Goal: Information Seeking & Learning: Learn about a topic

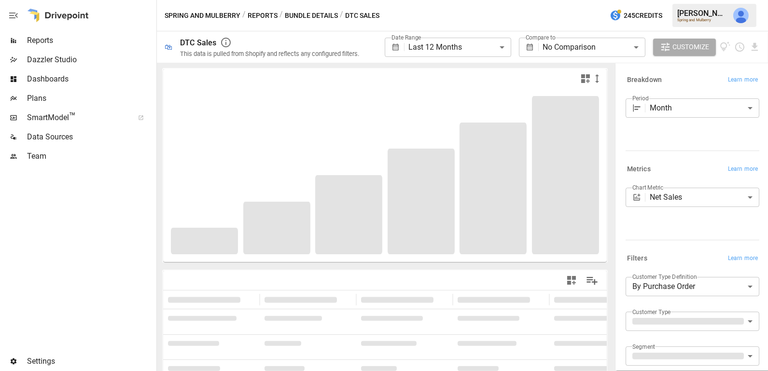
click at [88, 40] on span "Reports" at bounding box center [90, 41] width 127 height 12
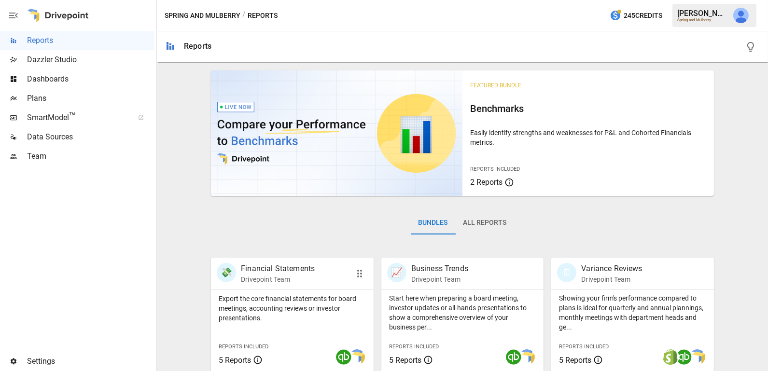
scroll to position [253, 0]
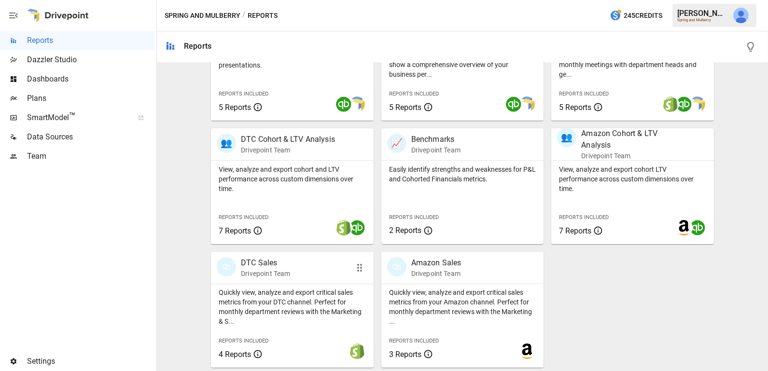
click at [296, 298] on p "Quickly view, analyze and export critical sales metrics from your DTC channel. …" at bounding box center [292, 307] width 147 height 39
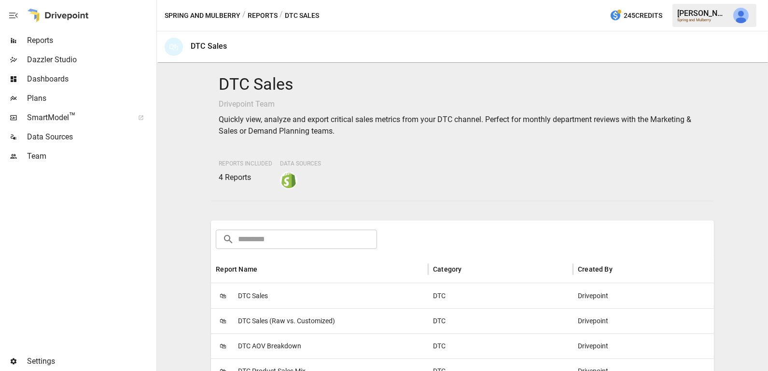
click at [290, 297] on div "🛍 DTC Sales" at bounding box center [319, 295] width 217 height 25
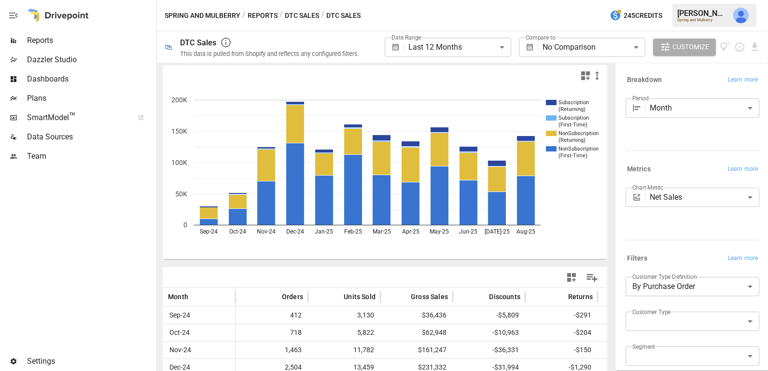
scroll to position [80, 0]
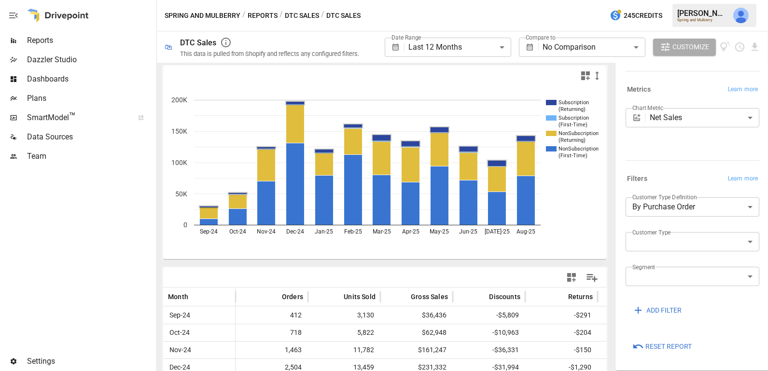
click at [550, 101] on rect "A chart." at bounding box center [551, 102] width 11 height 5
click at [551, 116] on rect "A chart." at bounding box center [551, 117] width 11 height 5
click at [550, 116] on rect "A chart." at bounding box center [551, 117] width 11 height 5
click at [552, 149] on rect "A chart." at bounding box center [551, 148] width 11 height 5
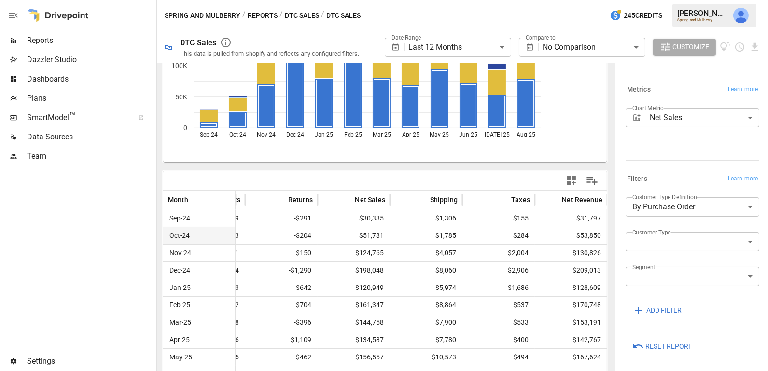
scroll to position [0, 0]
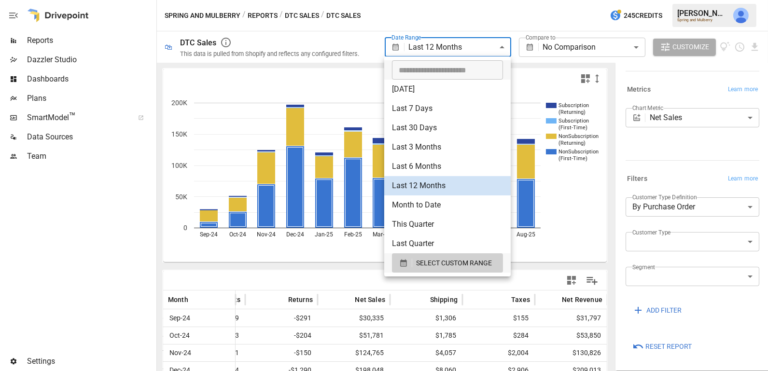
click at [467, 0] on body "**********" at bounding box center [384, 0] width 768 height 0
click at [469, 145] on li "Last 3 Months" at bounding box center [447, 147] width 126 height 19
type input "**********"
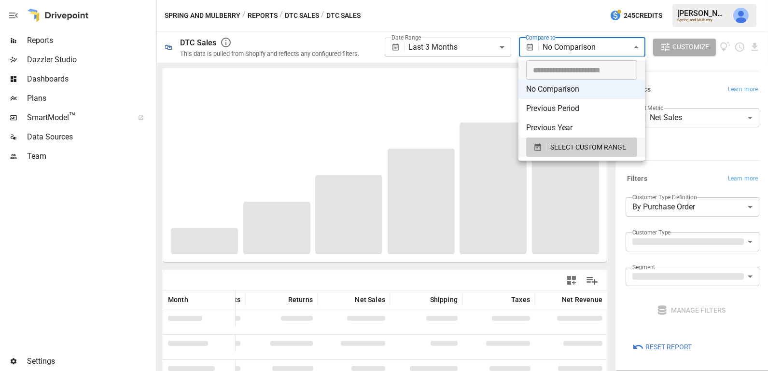
click at [588, 0] on body "**********" at bounding box center [384, 0] width 768 height 0
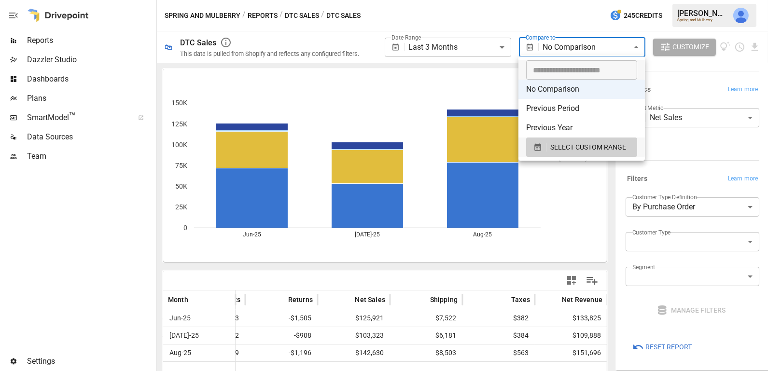
click at [585, 126] on li "Previous Year" at bounding box center [581, 127] width 126 height 19
type input "**********"
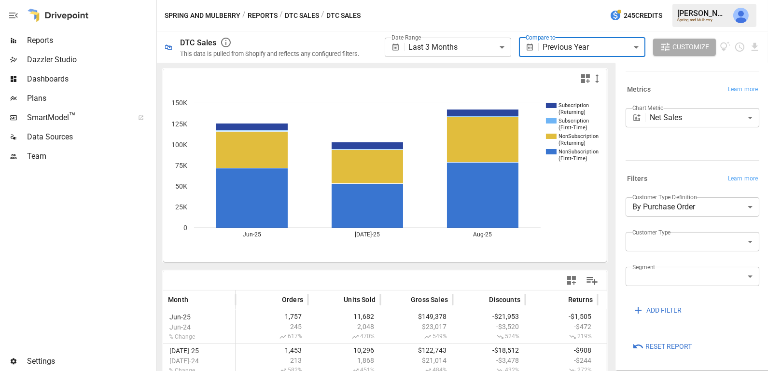
click at [660, 346] on span "Reset Report" at bounding box center [668, 347] width 46 height 12
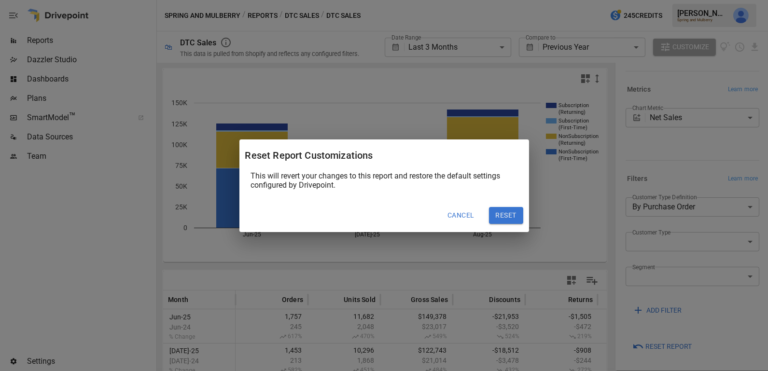
click at [503, 210] on button "Reset" at bounding box center [506, 215] width 34 height 17
type input "******"
type input "**********"
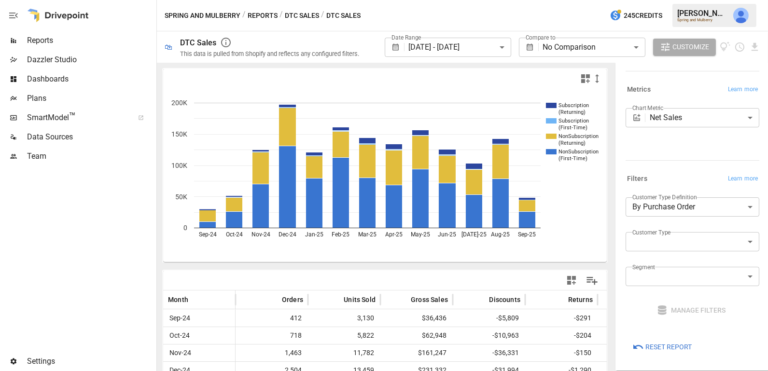
click at [661, 0] on body "**********" at bounding box center [384, 0] width 768 height 0
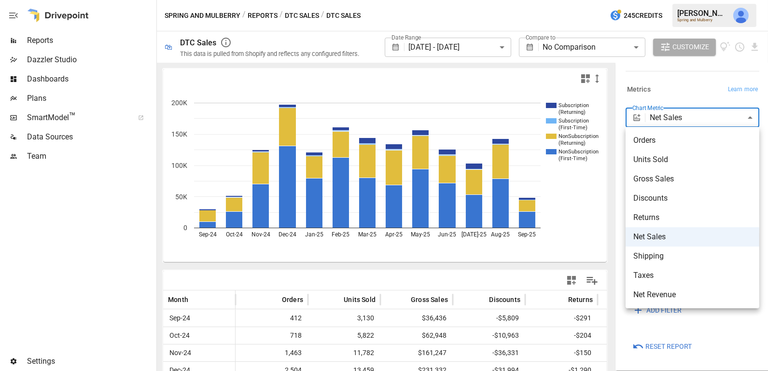
click at [636, 332] on div at bounding box center [384, 185] width 768 height 371
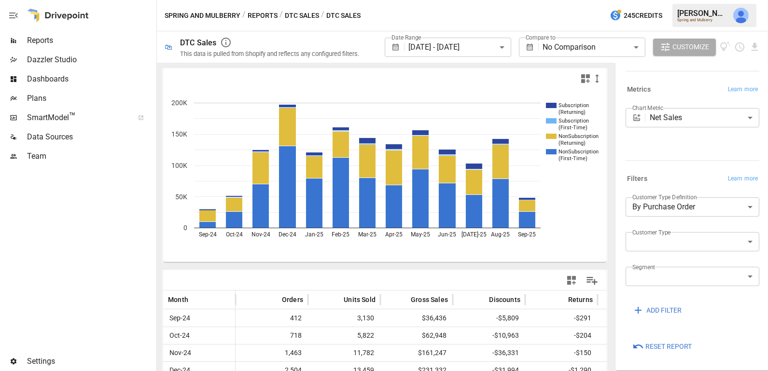
click at [301, 15] on button "DTC Sales" at bounding box center [302, 16] width 34 height 12
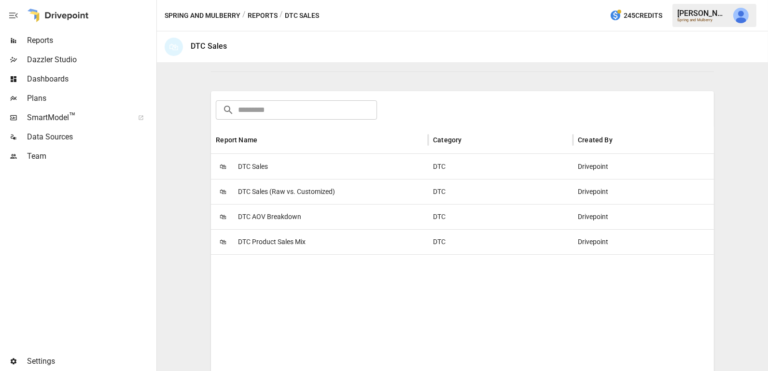
scroll to position [169, 0]
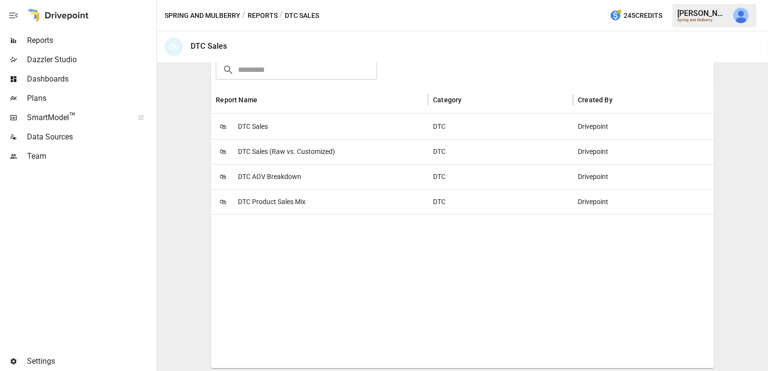
click at [278, 200] on span "DTC Product Sales Mix" at bounding box center [272, 202] width 68 height 25
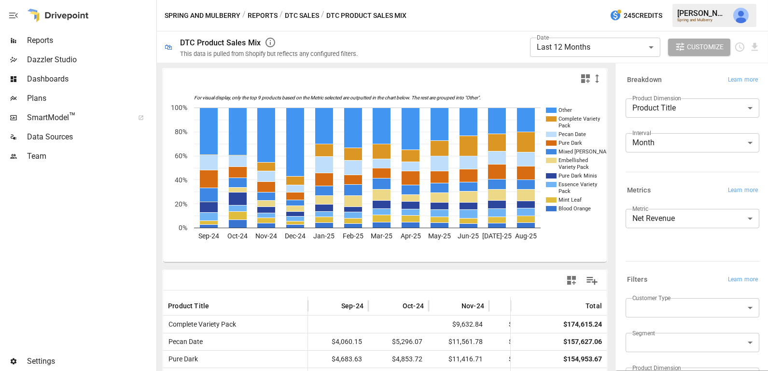
click at [687, 0] on body "**********" at bounding box center [384, 0] width 768 height 0
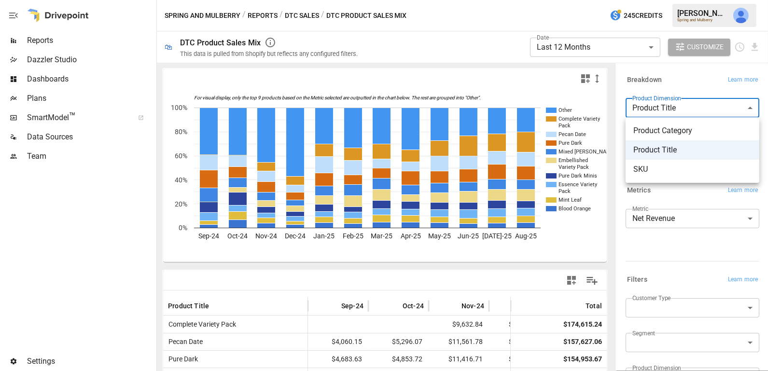
click at [675, 267] on div at bounding box center [384, 185] width 768 height 371
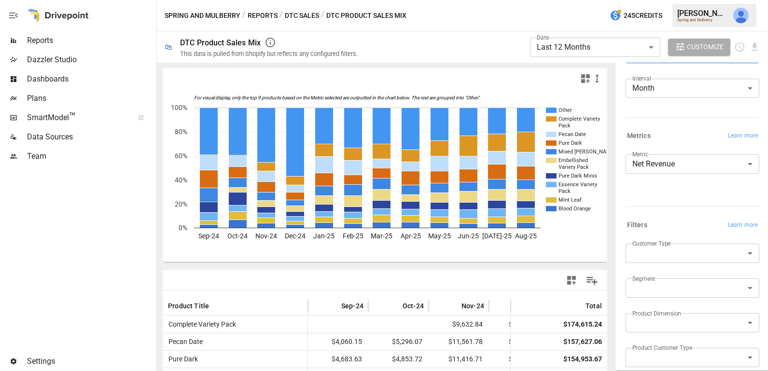
scroll to position [103, 0]
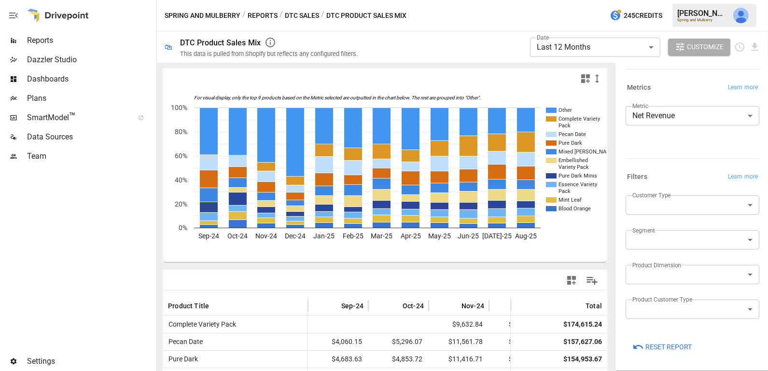
click at [673, 351] on span "Reset Report" at bounding box center [668, 347] width 46 height 12
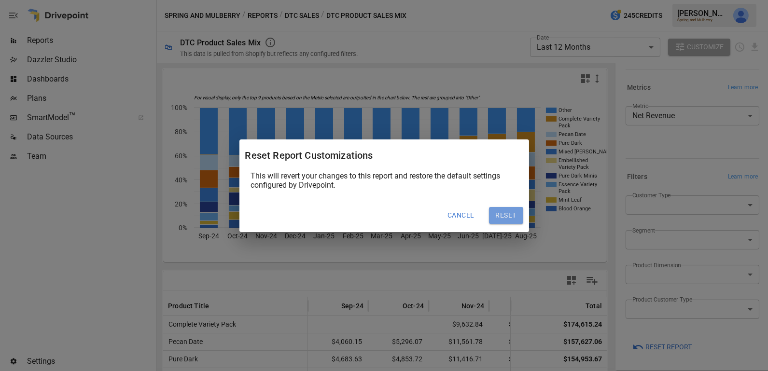
click at [511, 214] on button "Reset" at bounding box center [506, 215] width 34 height 17
type input "******"
type input "***"
type input "**********"
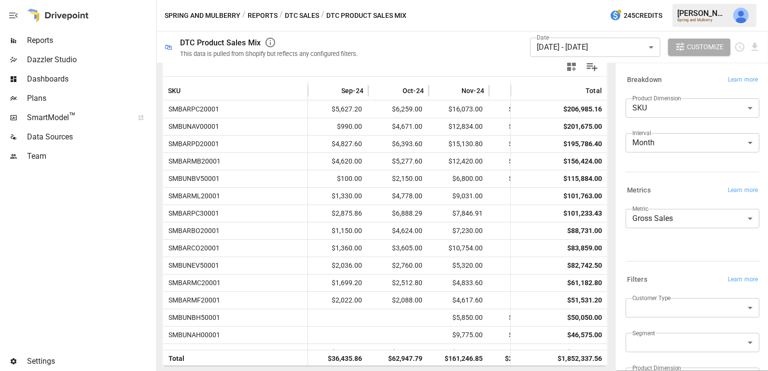
click at [308, 14] on button "DTC Sales" at bounding box center [302, 16] width 34 height 12
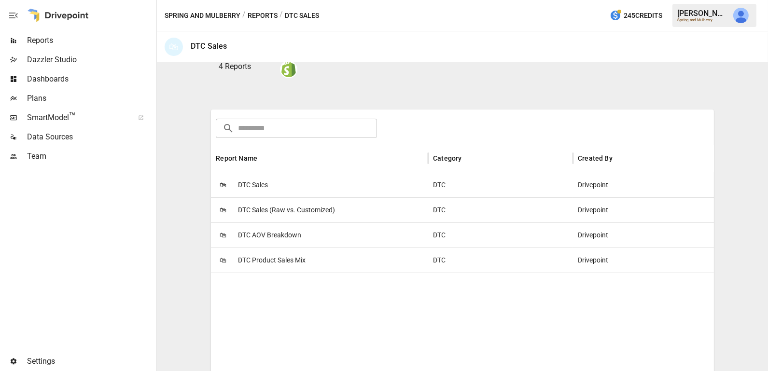
scroll to position [169, 0]
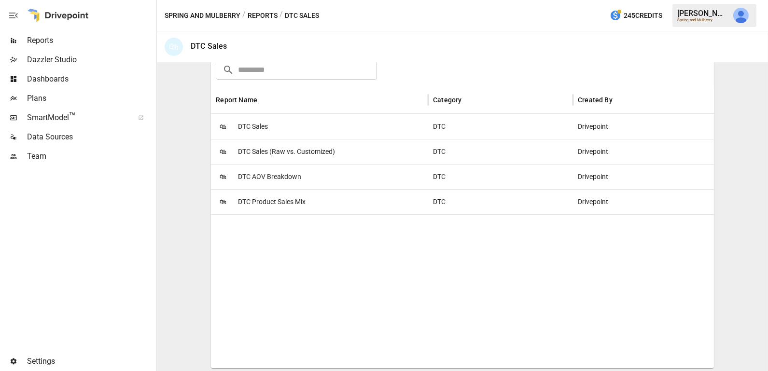
click at [293, 177] on span "DTC AOV Breakdown" at bounding box center [269, 177] width 63 height 25
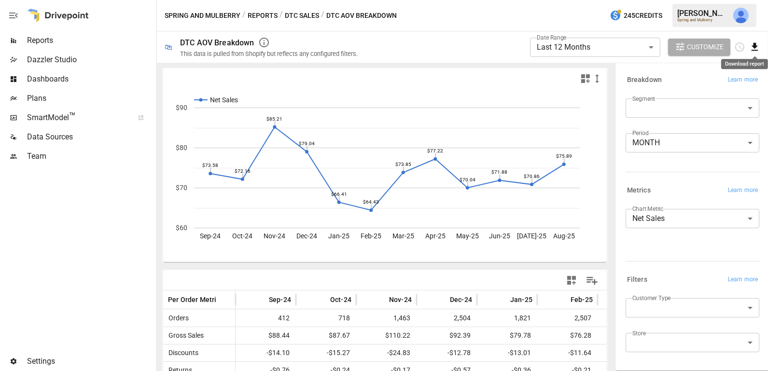
click at [754, 45] on icon "Download report" at bounding box center [755, 47] width 6 height 8
click at [735, 68] on li "Download as PDF" at bounding box center [722, 65] width 77 height 19
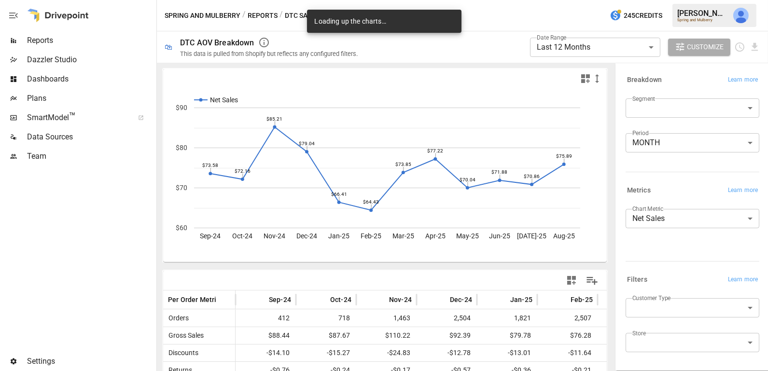
click at [264, 12] on button "Reports" at bounding box center [263, 16] width 30 height 12
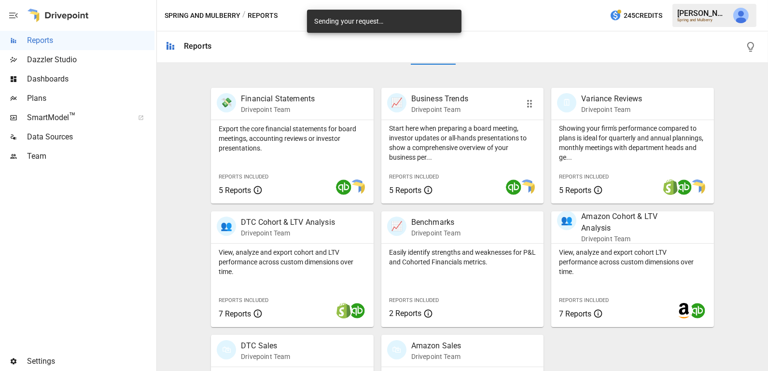
scroll to position [253, 0]
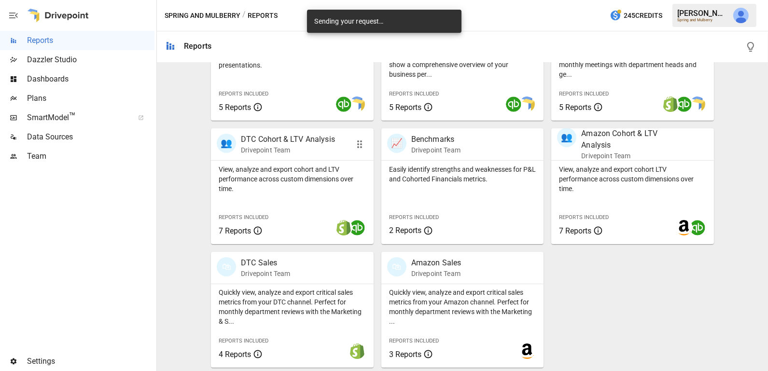
click at [296, 181] on p "View, analyze and export cohort and LTV performance across custom dimensions ov…" at bounding box center [292, 179] width 147 height 29
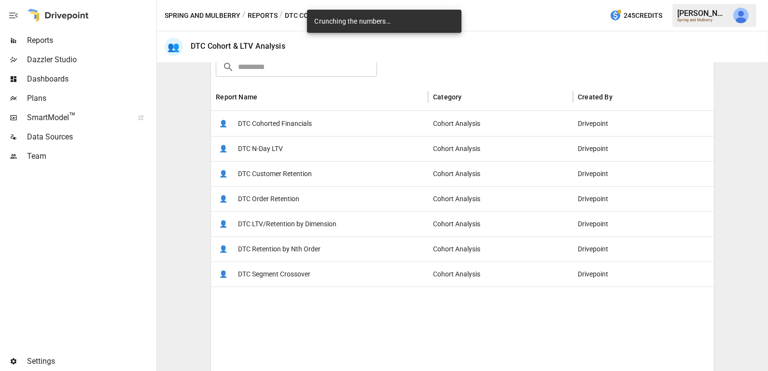
scroll to position [158, 0]
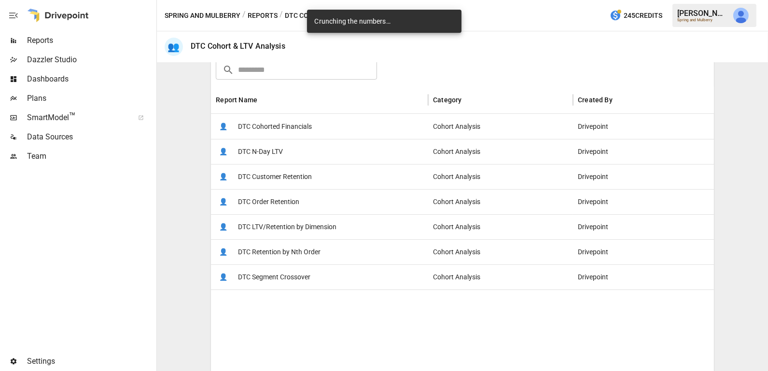
click at [271, 183] on span "DTC Customer Retention" at bounding box center [275, 177] width 74 height 25
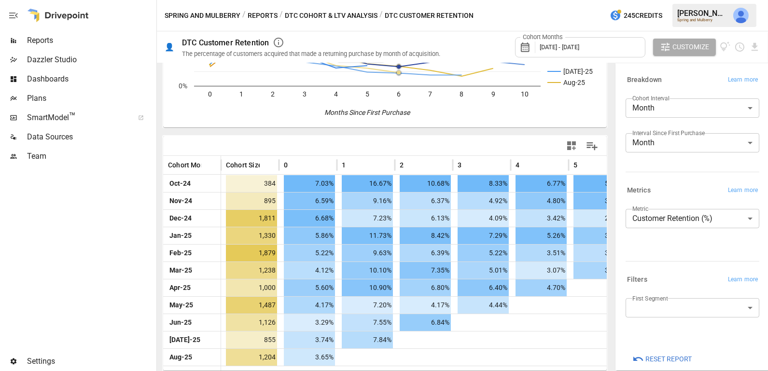
click at [348, 16] on button "DTC Cohort & LTV Analysis" at bounding box center [331, 16] width 93 height 12
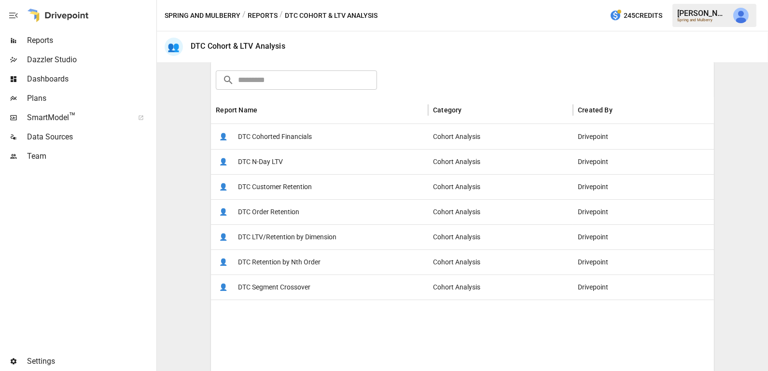
scroll to position [145, 0]
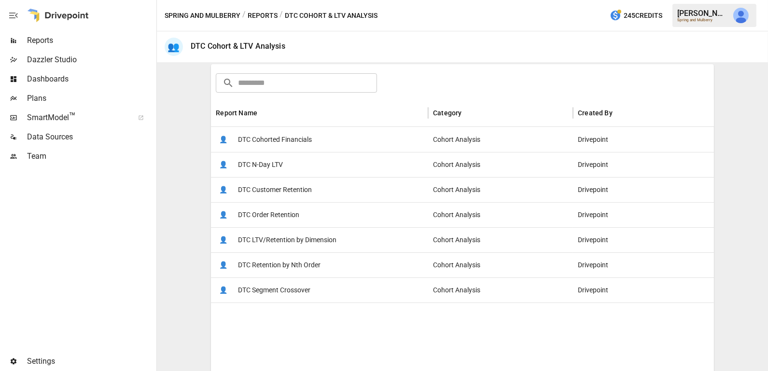
click at [286, 138] on span "DTC Cohorted Financials" at bounding box center [275, 139] width 74 height 25
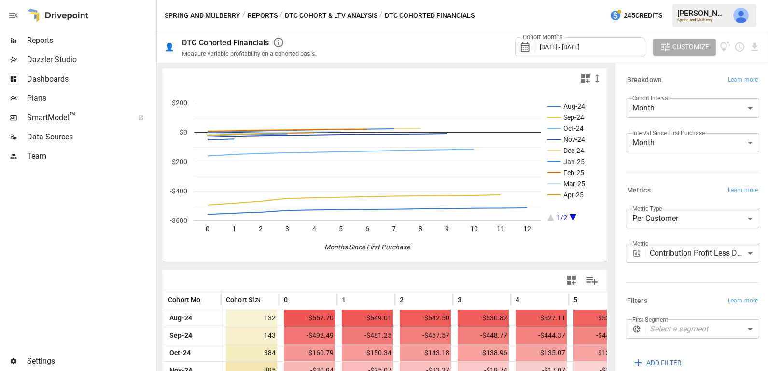
scroll to position [52, 0]
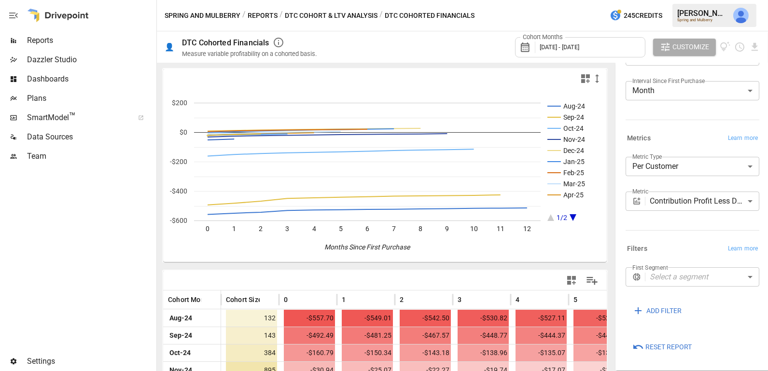
click at [671, 344] on span "Reset Report" at bounding box center [668, 347] width 46 height 12
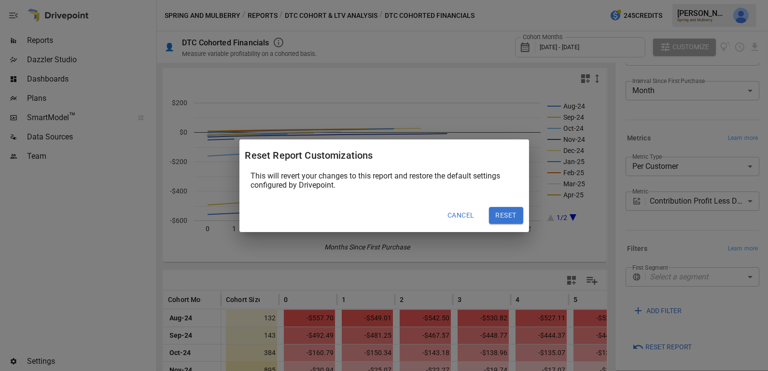
click at [505, 215] on button "Reset" at bounding box center [506, 215] width 34 height 17
type input "*********"
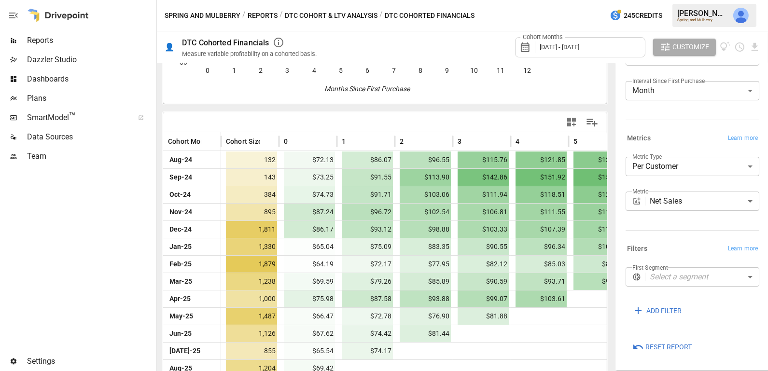
scroll to position [169, 0]
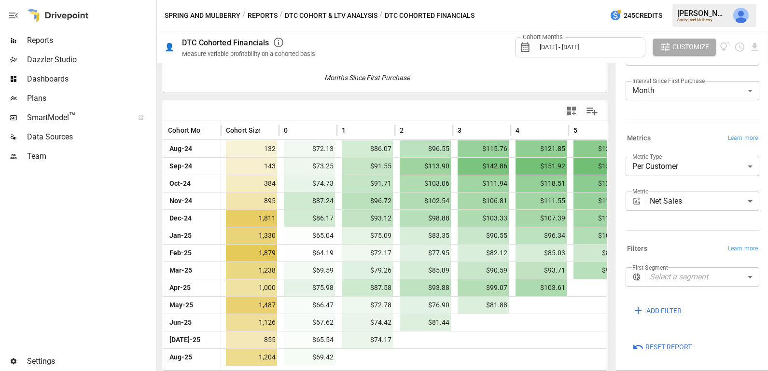
click at [664, 0] on body "Reports Dazzler Studio Dashboards Plans SmartModel ™ Data Sources Team Settings…" at bounding box center [384, 0] width 768 height 0
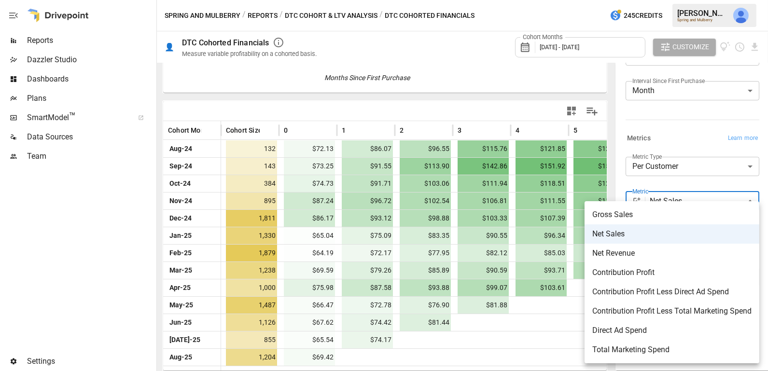
click at [664, 202] on ul "Gross Sales Net Sales Net Revenue Contribution Profit Contribution Profit Less …" at bounding box center [672, 282] width 175 height 162
click at [692, 186] on div at bounding box center [384, 185] width 768 height 371
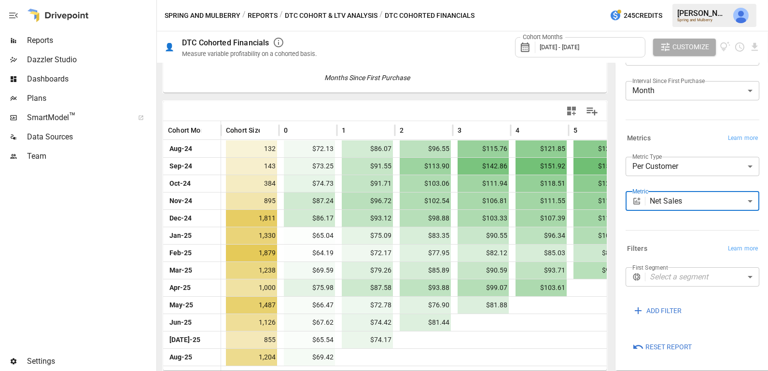
click at [302, 13] on button "DTC Cohort & LTV Analysis" at bounding box center [331, 16] width 93 height 12
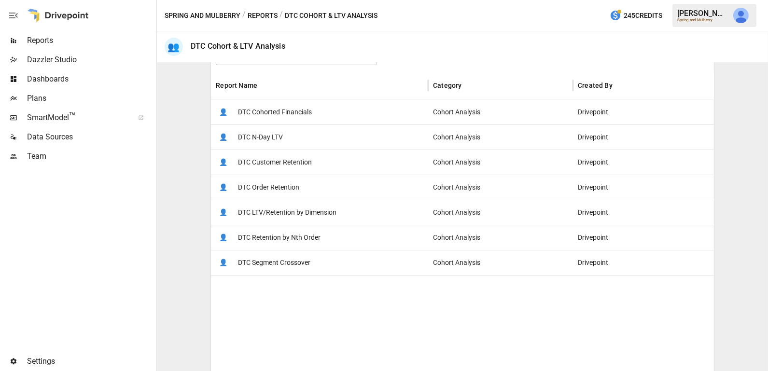
scroll to position [176, 0]
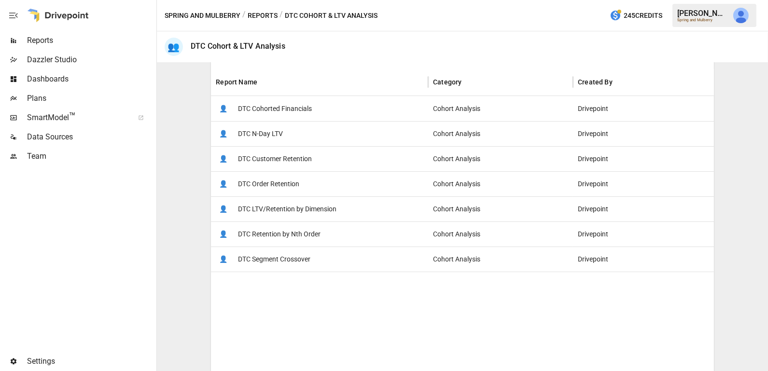
click at [300, 237] on span "DTC Retention by Nth Order" at bounding box center [279, 234] width 83 height 25
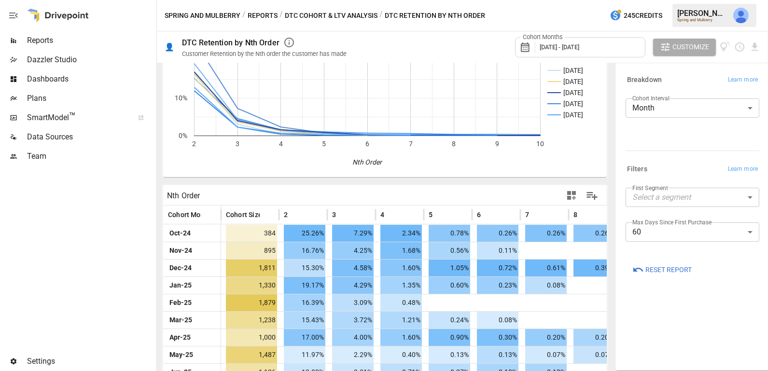
scroll to position [100, 0]
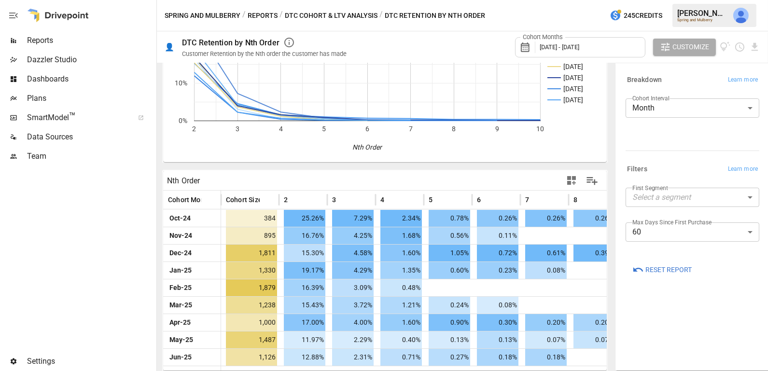
click at [314, 17] on button "DTC Cohort & LTV Analysis" at bounding box center [331, 16] width 93 height 12
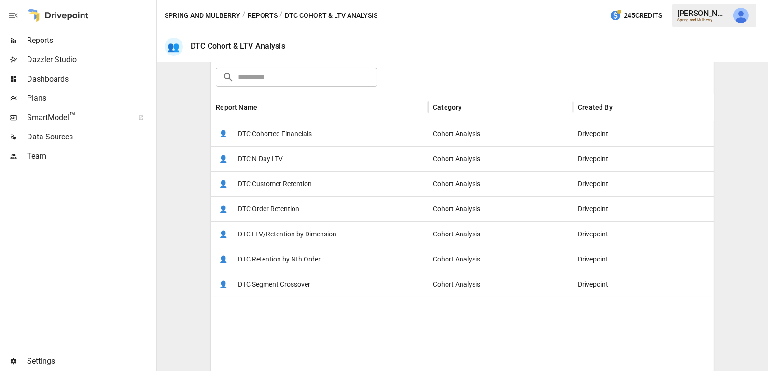
scroll to position [153, 0]
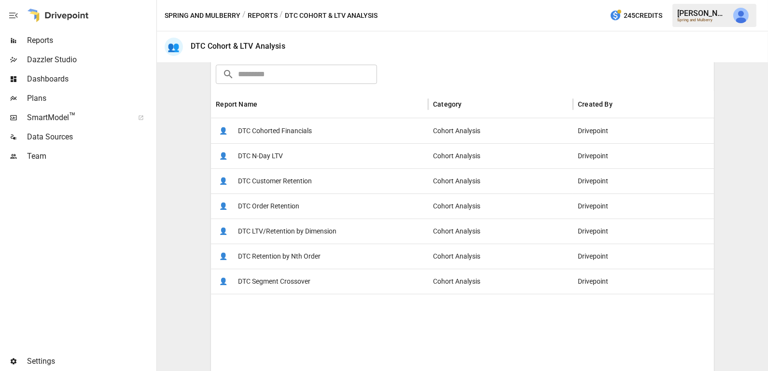
click at [297, 226] on span "DTC LTV/Retention by Dimension" at bounding box center [287, 231] width 98 height 25
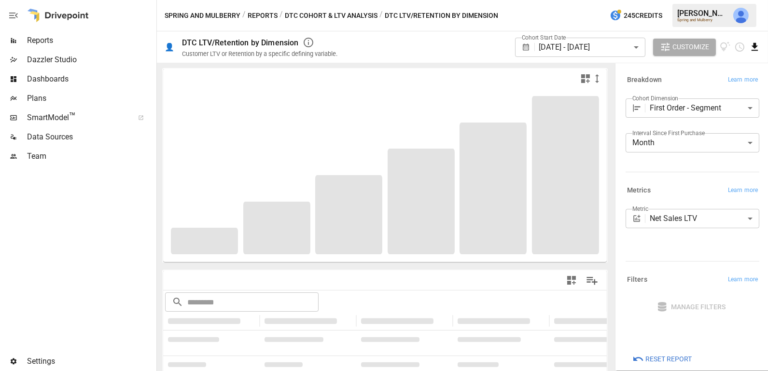
click at [753, 43] on icon "Download report" at bounding box center [755, 47] width 6 height 8
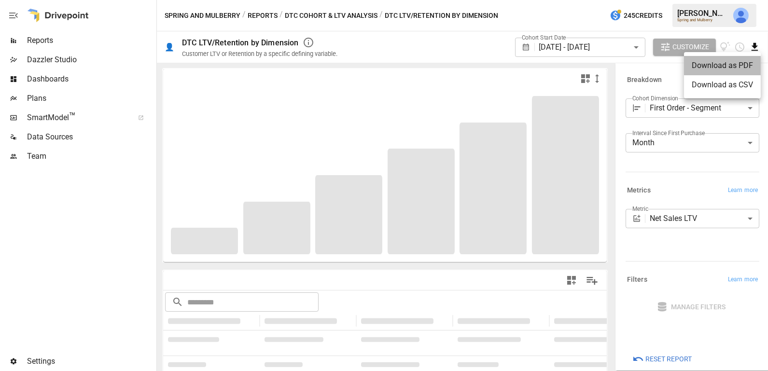
click at [740, 64] on li "Download as PDF" at bounding box center [722, 65] width 77 height 19
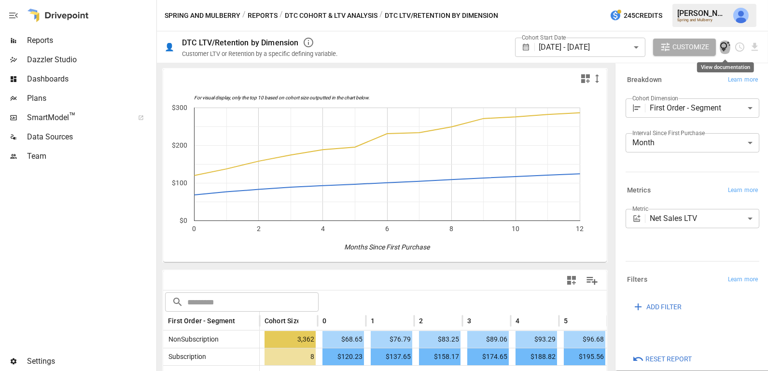
click at [726, 48] on icon "View documentation" at bounding box center [725, 47] width 11 height 11
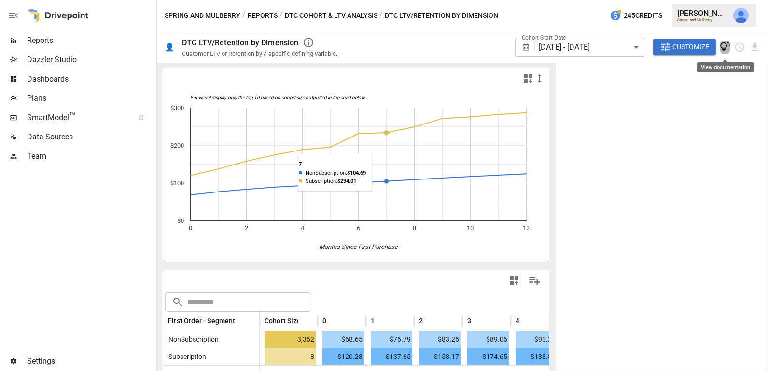
click at [722, 46] on icon "View documentation" at bounding box center [725, 47] width 11 height 11
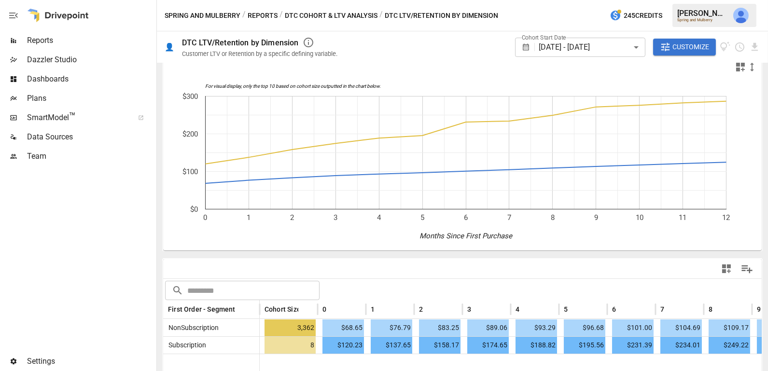
scroll to position [15, 0]
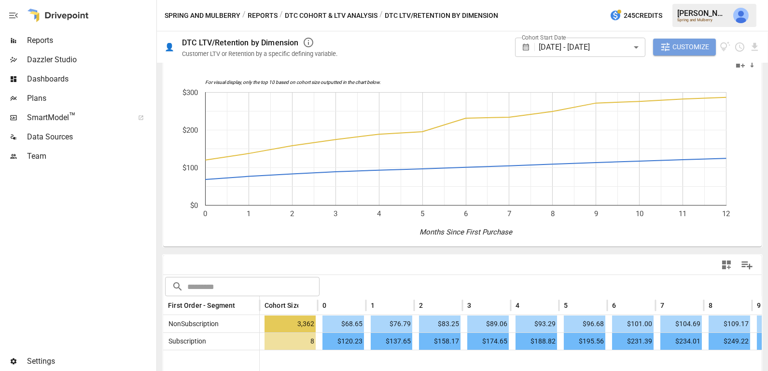
click at [687, 42] on span "Customize" at bounding box center [690, 47] width 37 height 12
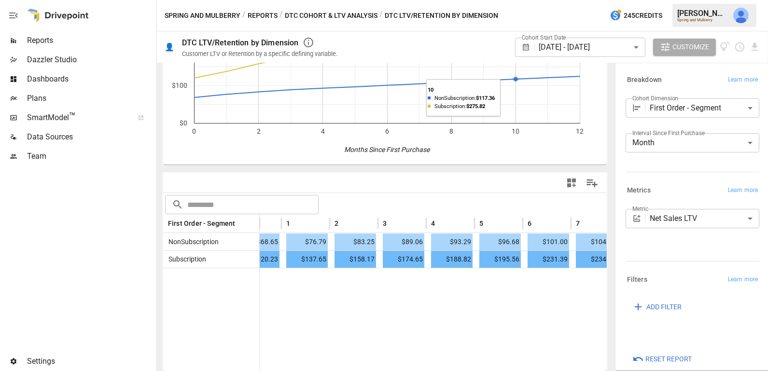
scroll to position [98, 0]
click at [673, 0] on body "**********" at bounding box center [384, 0] width 768 height 0
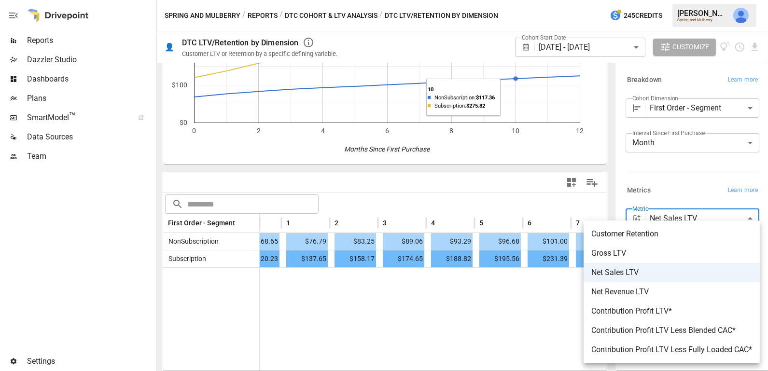
click at [673, 217] on div at bounding box center [384, 185] width 768 height 371
click at [673, 0] on body "**********" at bounding box center [384, 0] width 768 height 0
click at [672, 194] on div at bounding box center [384, 185] width 768 height 371
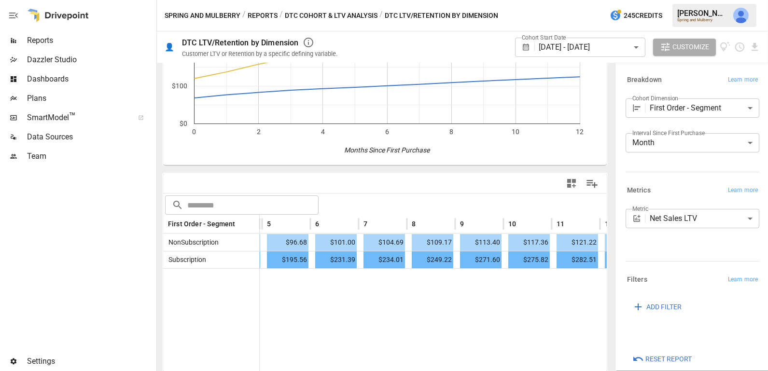
scroll to position [0, 301]
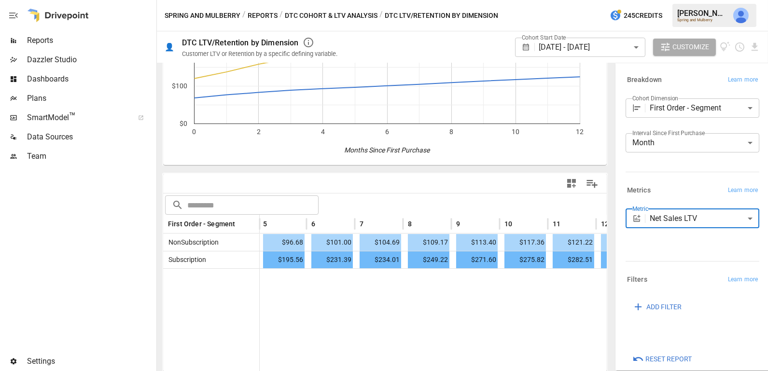
click at [673, 0] on body "**********" at bounding box center [384, 0] width 768 height 0
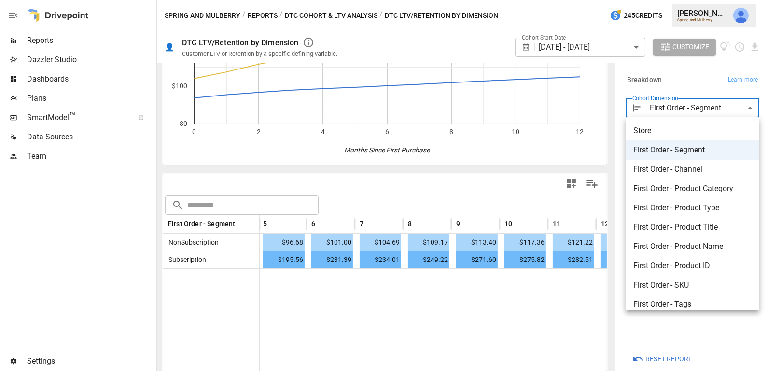
click at [725, 226] on span "First Order - Product Title" at bounding box center [692, 228] width 118 height 12
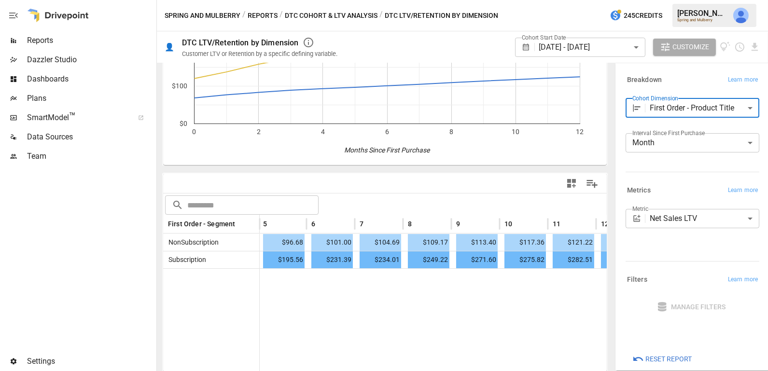
scroll to position [103, 0]
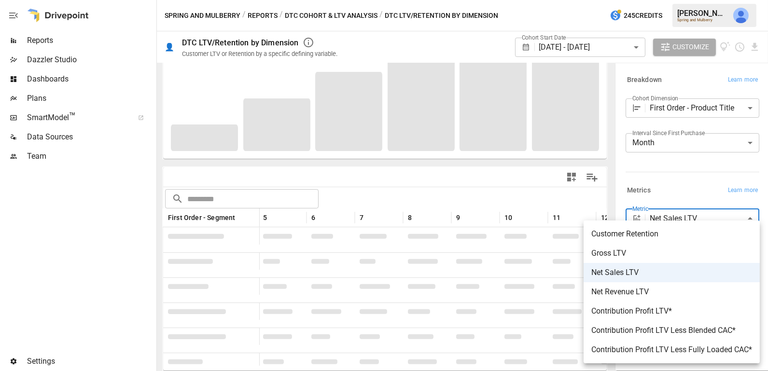
click at [684, 0] on body "**********" at bounding box center [384, 0] width 768 height 0
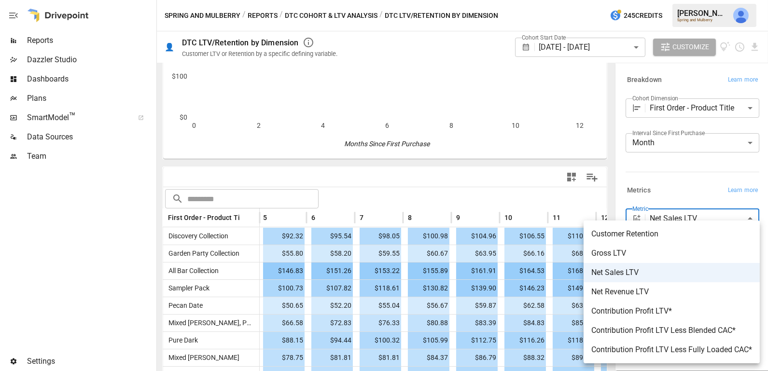
scroll to position [97, 0]
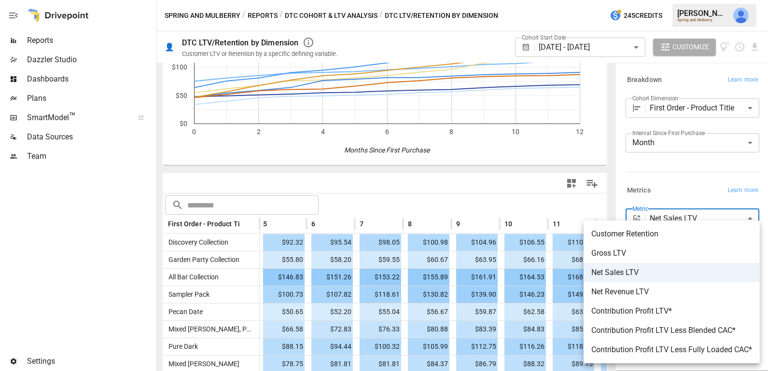
click at [686, 181] on div at bounding box center [384, 185] width 768 height 371
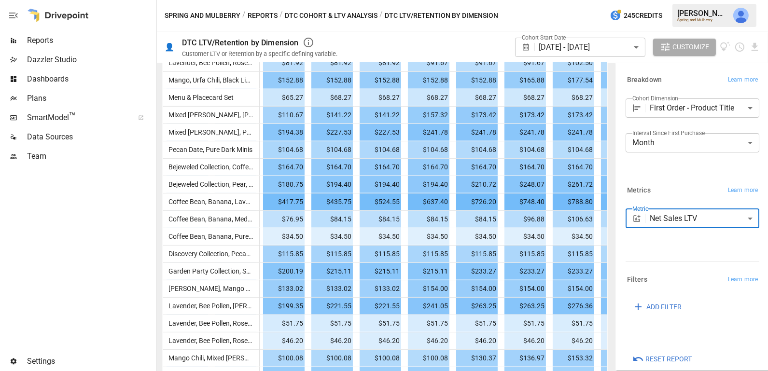
scroll to position [1725, 0]
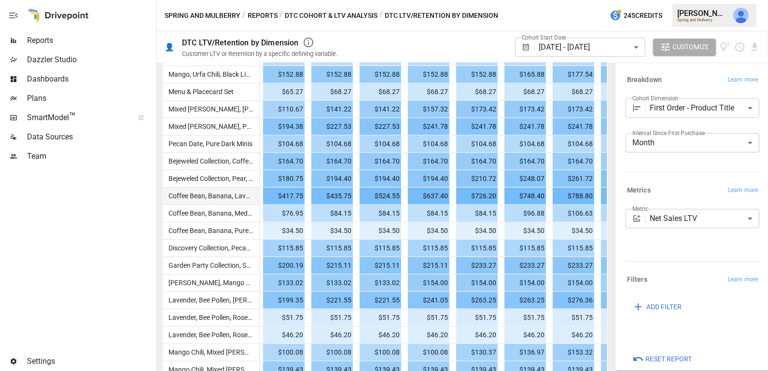
click at [232, 196] on span "Coffee Bean, Banana, Lavender, Bee Pollen, Rose Petal, Medjool Date, Pecan, Him…" at bounding box center [341, 196] width 352 height 8
drag, startPoint x: 233, startPoint y: 196, endPoint x: 261, endPoint y: 195, distance: 28.5
click at [261, 195] on div "Coffee Bean, Banana, Lavender, Bee Pollen, Rose Petal, Medjool Date, Pecan, Him…" at bounding box center [253, 195] width 782 height 17
drag, startPoint x: 252, startPoint y: 195, endPoint x: 280, endPoint y: 196, distance: 27.5
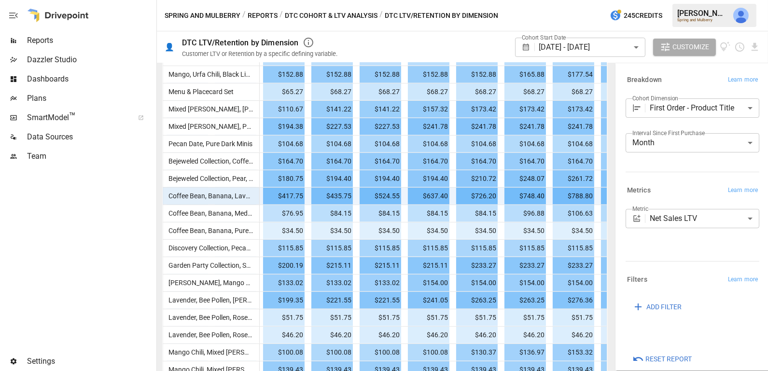
click at [280, 196] on div "Coffee Bean, Banana, Lavender, Bee Pollen, Rose Petal, Medjool Date, Pecan, Him…" at bounding box center [253, 195] width 782 height 17
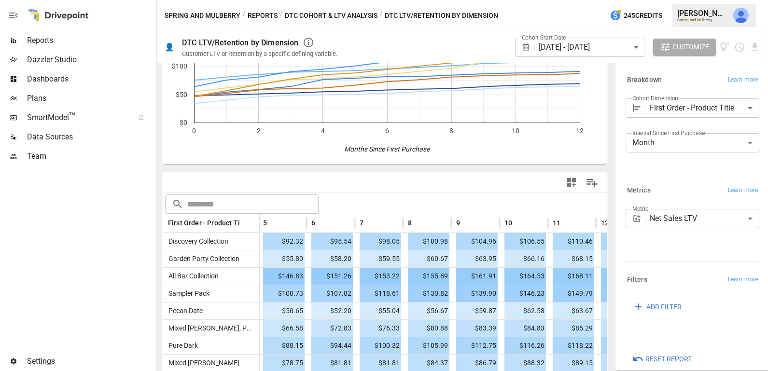
scroll to position [84, 0]
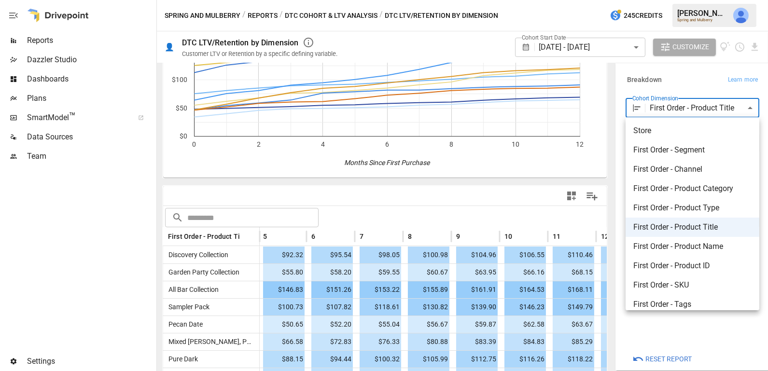
click at [690, 0] on body "Reports Dazzler Studio Dashboards Plans SmartModel ™ Data Sources Team Settings…" at bounding box center [384, 0] width 768 height 0
click at [691, 286] on span "First Order - SKU" at bounding box center [692, 285] width 118 height 12
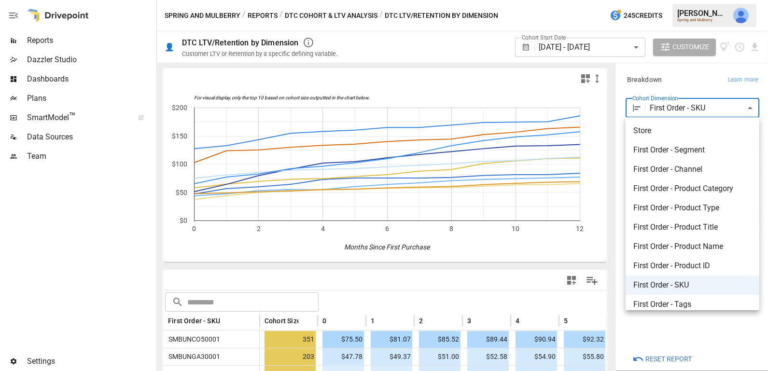
click at [698, 0] on body "Reports Dazzler Studio Dashboards Plans SmartModel ™ Data Sources Team Settings…" at bounding box center [384, 0] width 768 height 0
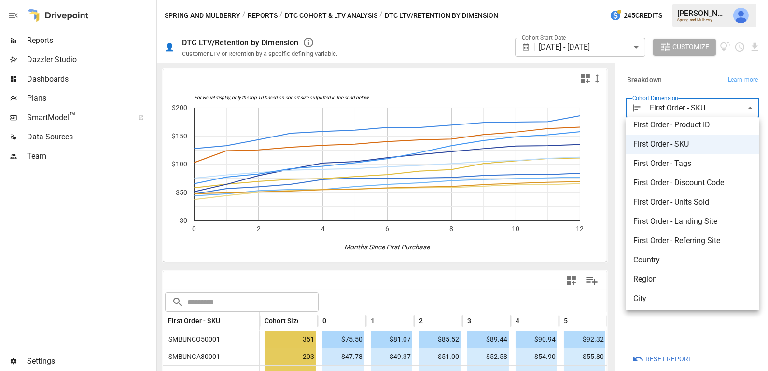
scroll to position [143, 0]
click at [660, 281] on span "Region" at bounding box center [692, 278] width 118 height 12
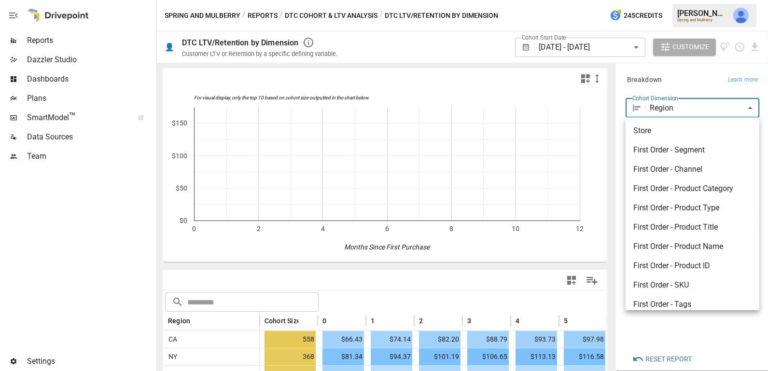
click at [680, 0] on body "Reports Dazzler Studio Dashboards Plans SmartModel ™ Data Sources Team Settings…" at bounding box center [384, 0] width 768 height 0
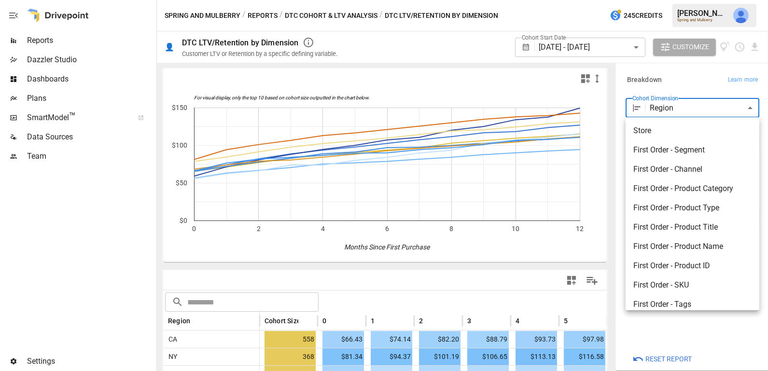
click at [579, 253] on div at bounding box center [384, 185] width 768 height 371
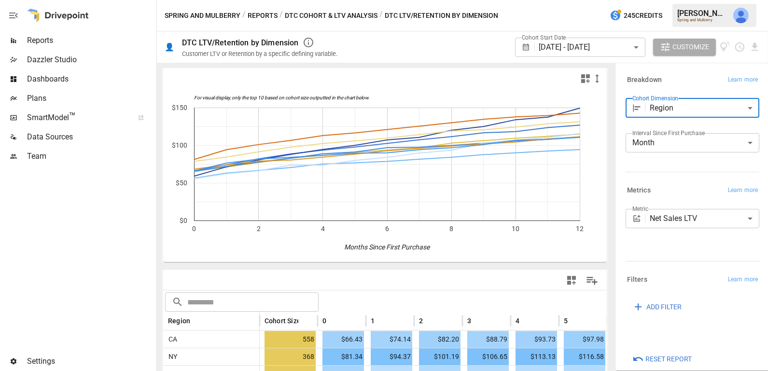
scroll to position [12, 0]
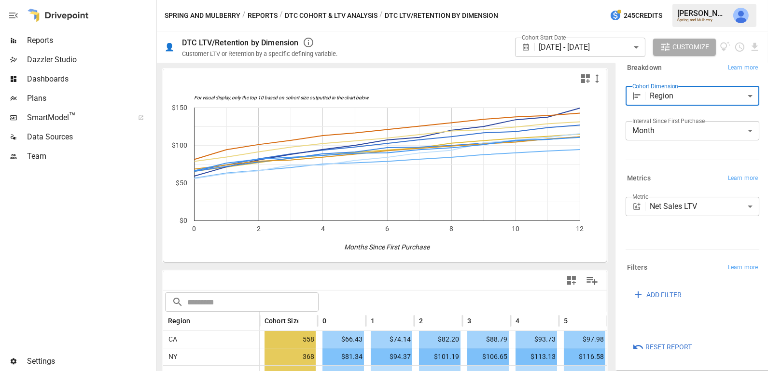
click at [661, 344] on span "Reset Report" at bounding box center [668, 347] width 46 height 12
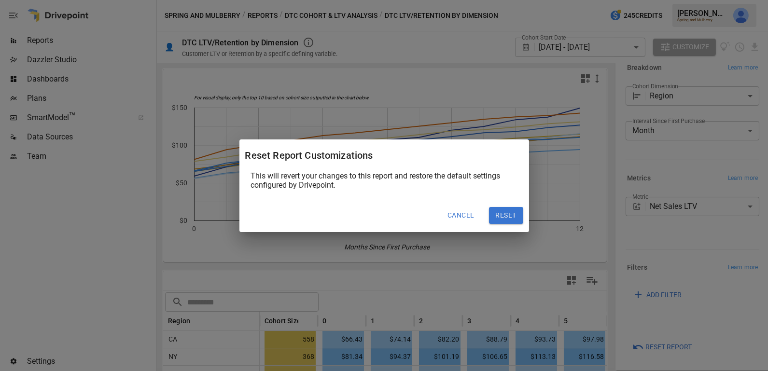
click at [510, 216] on button "Reset" at bounding box center [506, 215] width 34 height 17
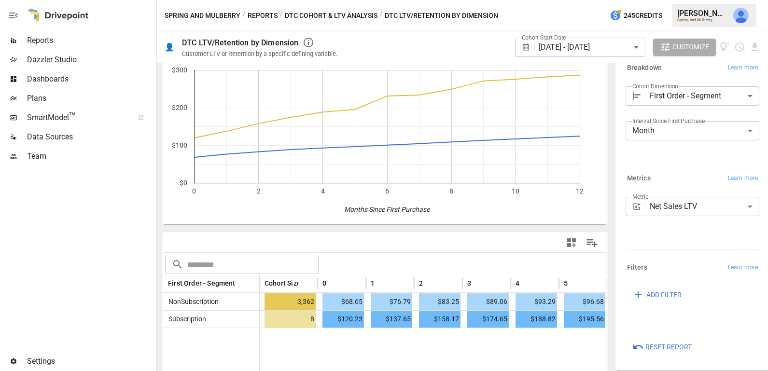
click at [668, 0] on body "**********" at bounding box center [384, 0] width 768 height 0
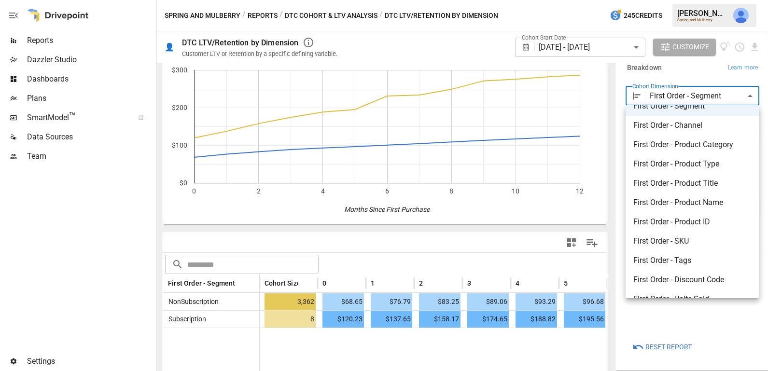
scroll to position [34, 0]
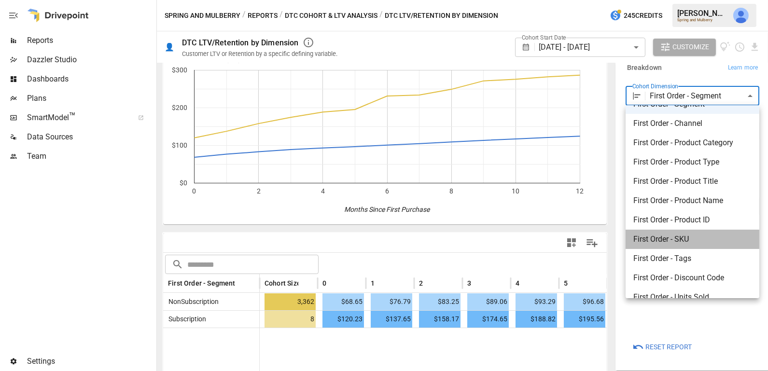
click at [672, 242] on span "First Order - SKU" at bounding box center [692, 240] width 118 height 12
type input "**********"
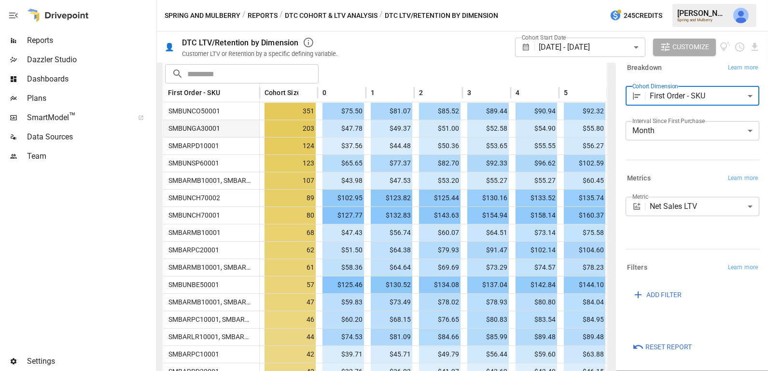
scroll to position [232, 0]
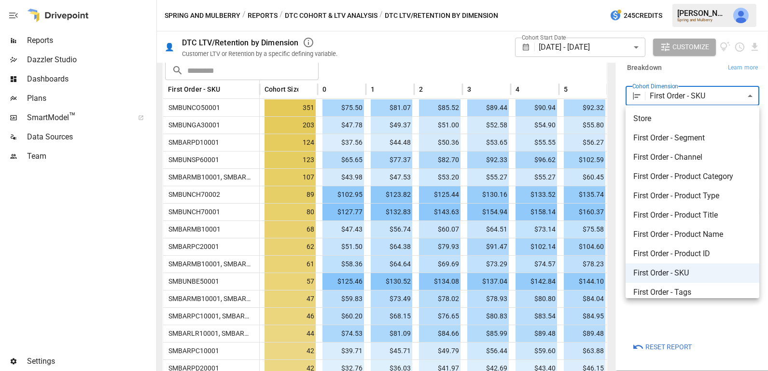
click at [683, 0] on body "Reports Dazzler Studio Dashboards Plans SmartModel ™ Data Sources Team Settings…" at bounding box center [384, 0] width 768 height 0
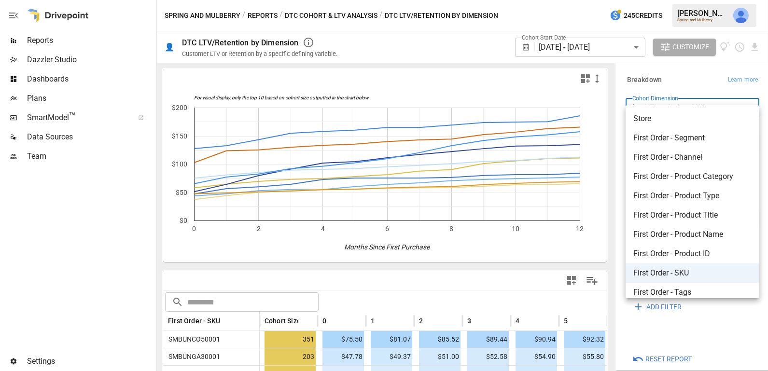
scroll to position [12, 0]
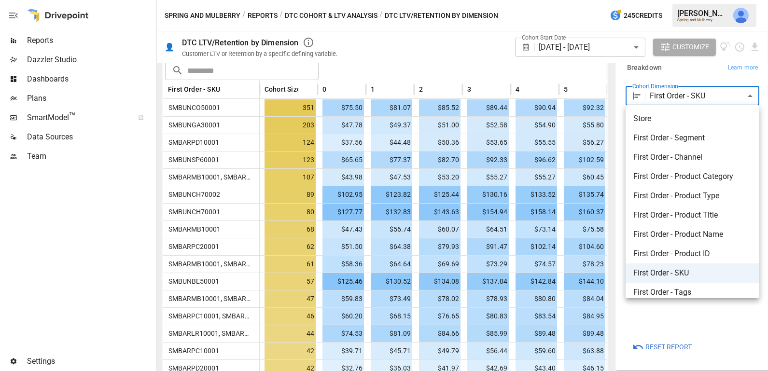
click at [697, 229] on span "First Order - Product Name" at bounding box center [692, 235] width 118 height 12
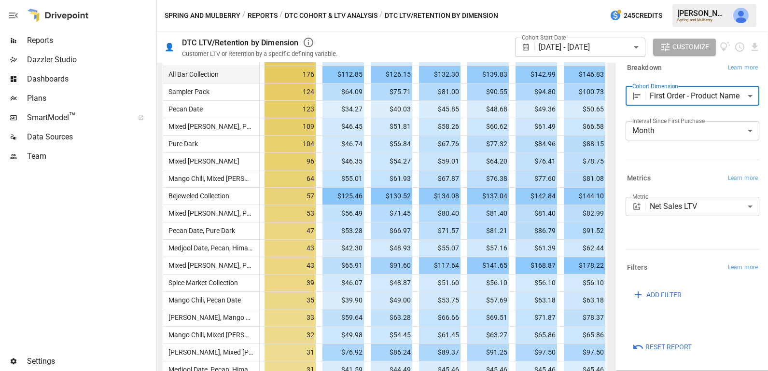
scroll to position [288, 0]
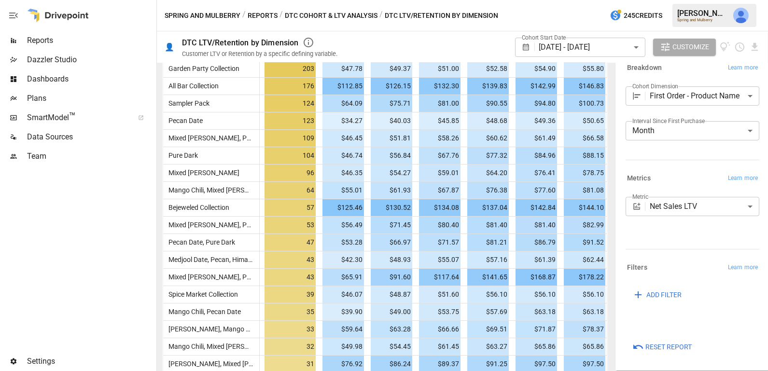
click at [683, 106] on div "**********" at bounding box center [693, 99] width 134 height 27
click at [683, 0] on body "Reports Dazzler Studio Dashboards Plans SmartModel ™ Data Sources Team Settings…" at bounding box center [384, 0] width 768 height 0
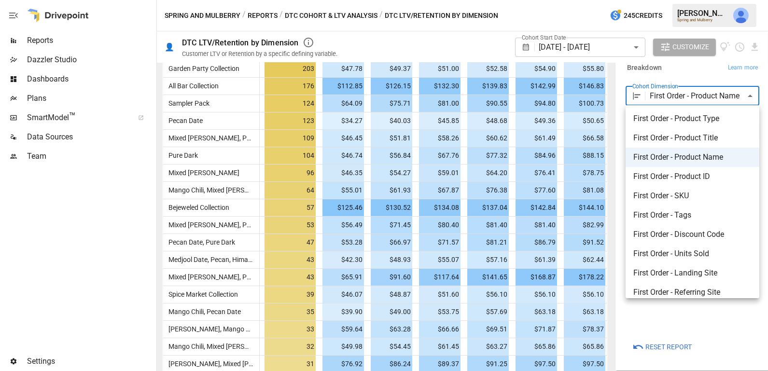
scroll to position [143, 0]
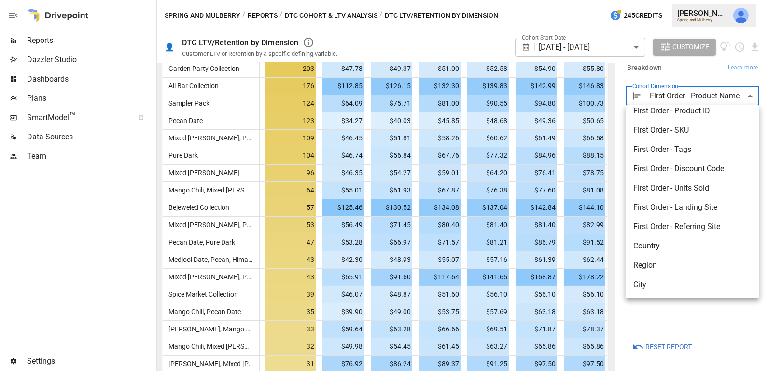
click at [656, 262] on span "Region" at bounding box center [692, 266] width 118 height 12
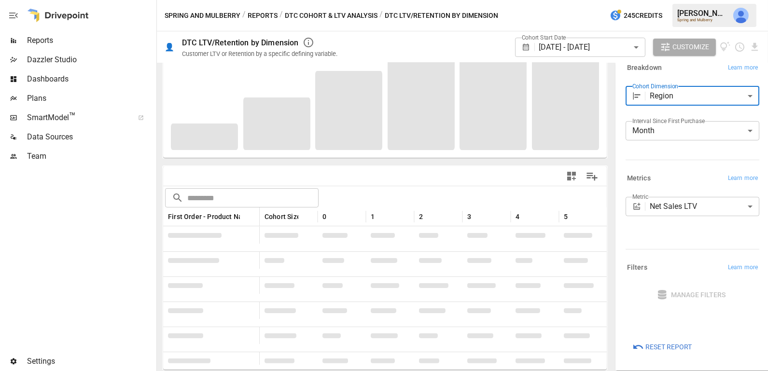
scroll to position [103, 0]
click at [676, 344] on span "Reset Report" at bounding box center [668, 347] width 46 height 12
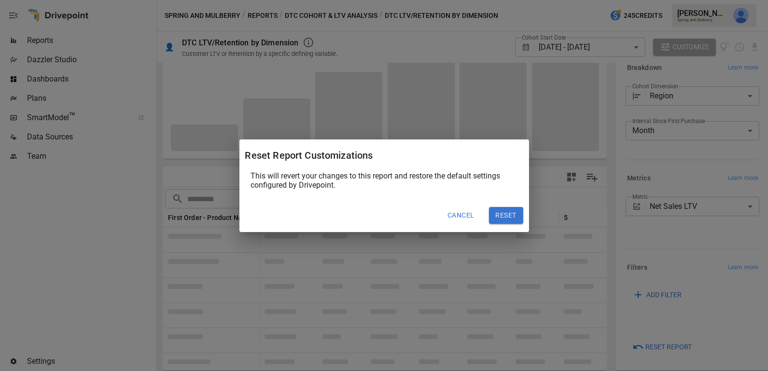
click at [517, 218] on button "Reset" at bounding box center [506, 215] width 34 height 17
type input "**********"
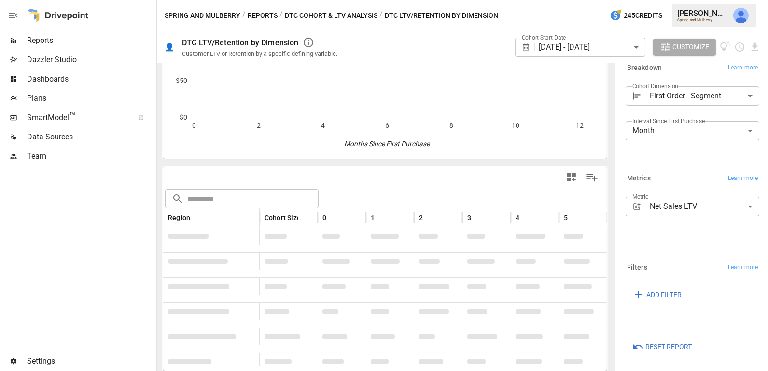
scroll to position [98, 0]
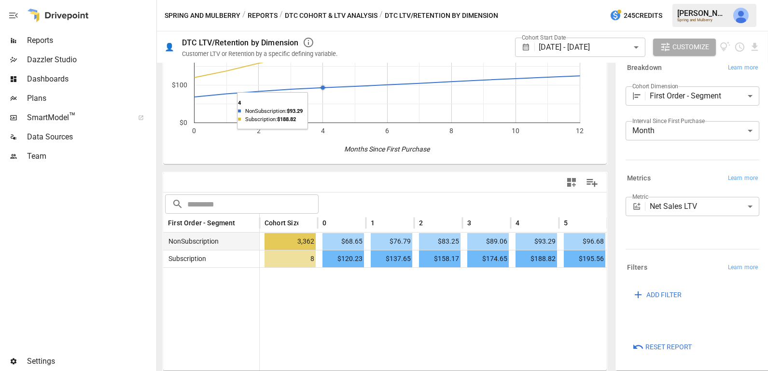
click at [323, 11] on button "DTC Cohort & LTV Analysis" at bounding box center [331, 16] width 93 height 12
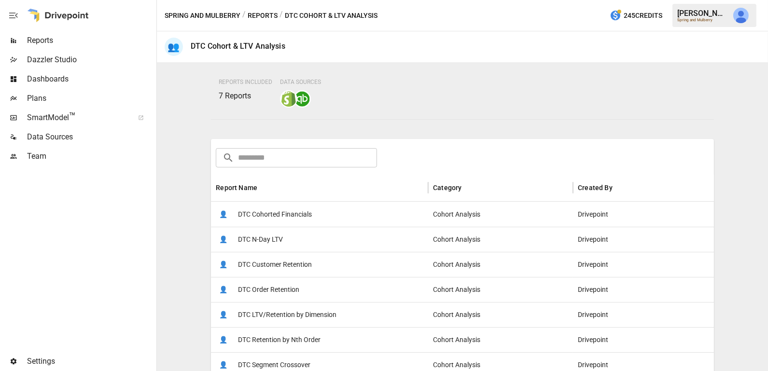
scroll to position [89, 0]
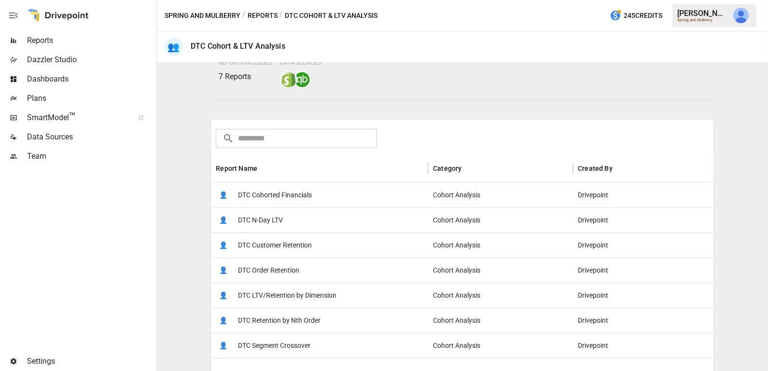
click at [295, 199] on span "DTC Cohorted Financials" at bounding box center [275, 195] width 74 height 25
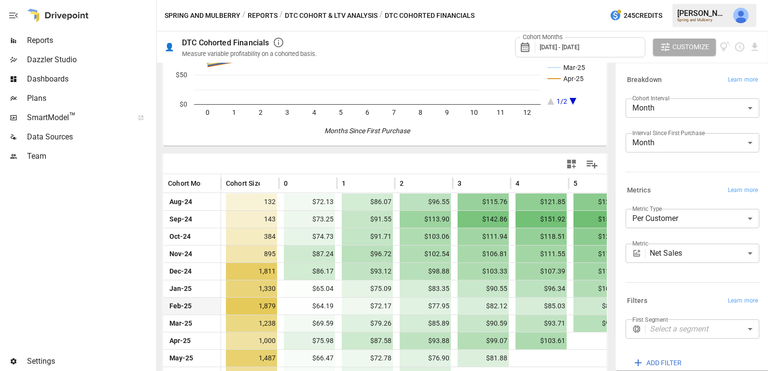
scroll to position [120, 0]
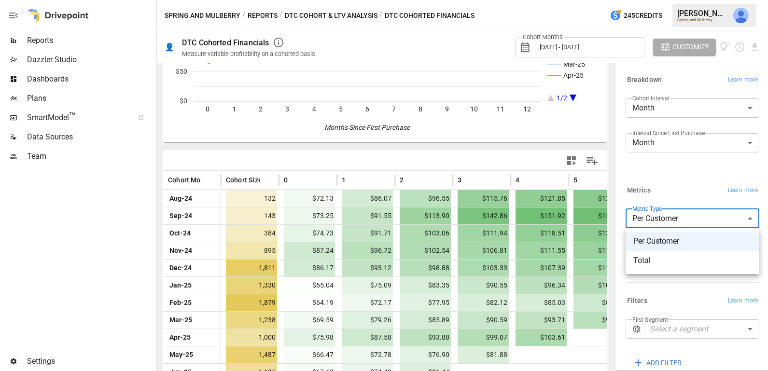
click at [698, 0] on body "Reports Dazzler Studio Dashboards Plans SmartModel ™ Data Sources Team Settings…" at bounding box center [384, 0] width 768 height 0
click at [698, 216] on div at bounding box center [384, 185] width 768 height 371
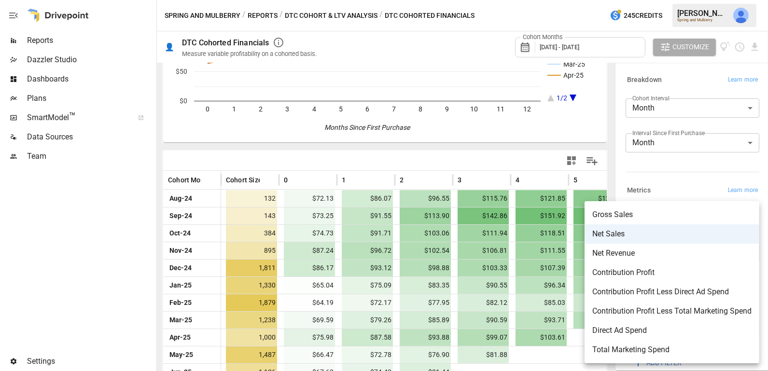
click at [690, 0] on body "Reports Dazzler Studio Dashboards Plans SmartModel ™ Data Sources Team Settings…" at bounding box center [384, 0] width 768 height 0
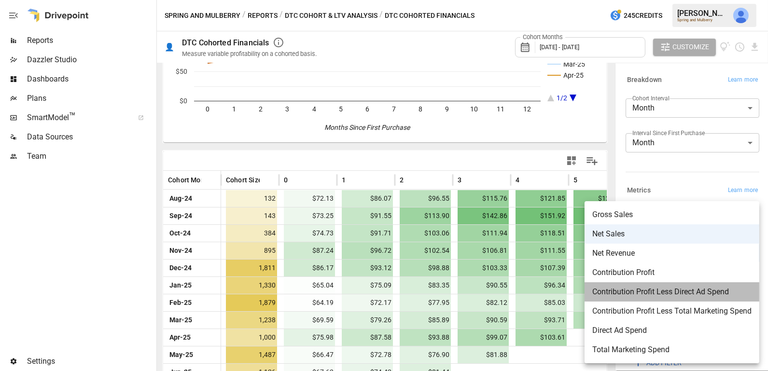
click at [672, 295] on span "Contribution Profit Less Direct Ad Spend" at bounding box center [671, 292] width 159 height 12
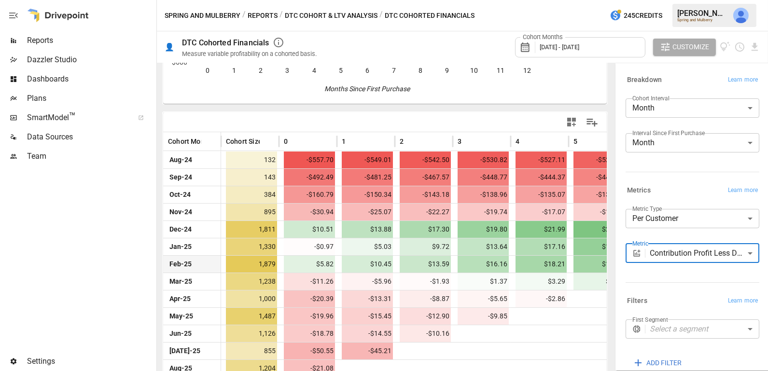
scroll to position [169, 0]
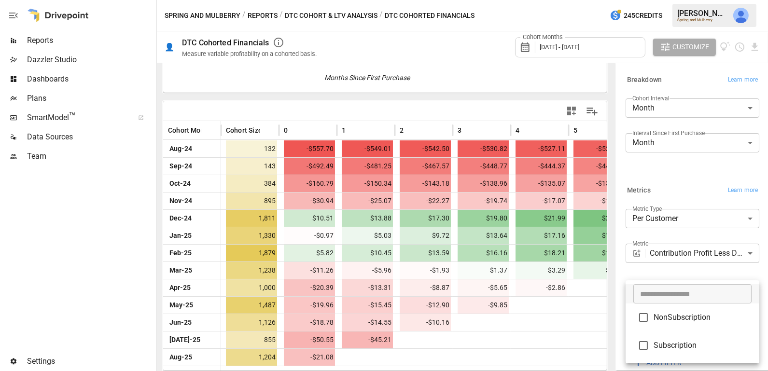
click at [684, 0] on body "Reports Dazzler Studio Dashboards Plans SmartModel ™ Data Sources Team Settings…" at bounding box center [384, 0] width 768 height 0
click at [692, 232] on div at bounding box center [384, 185] width 768 height 371
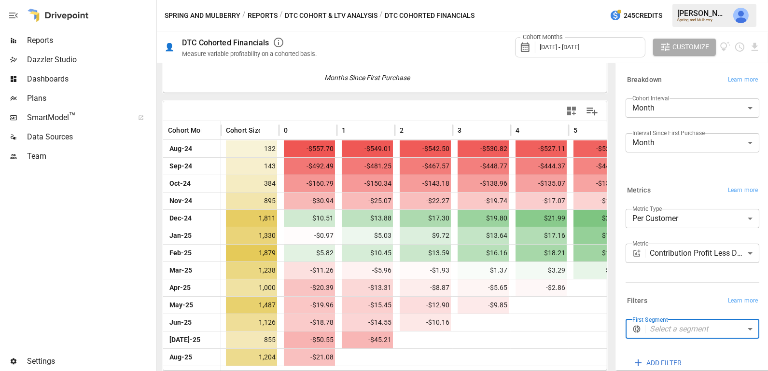
scroll to position [52, 0]
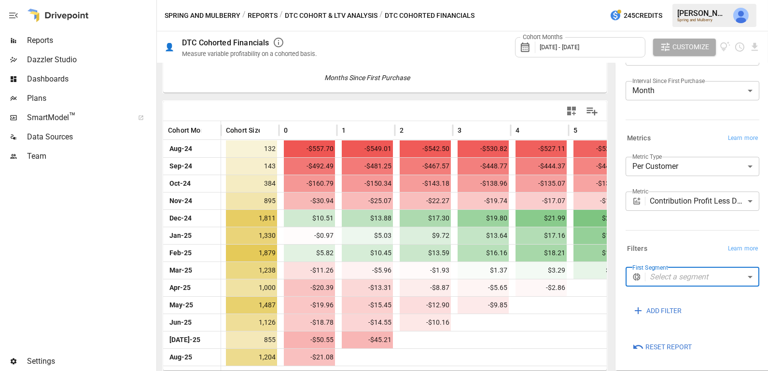
click at [675, 344] on span "Reset Report" at bounding box center [668, 347] width 46 height 12
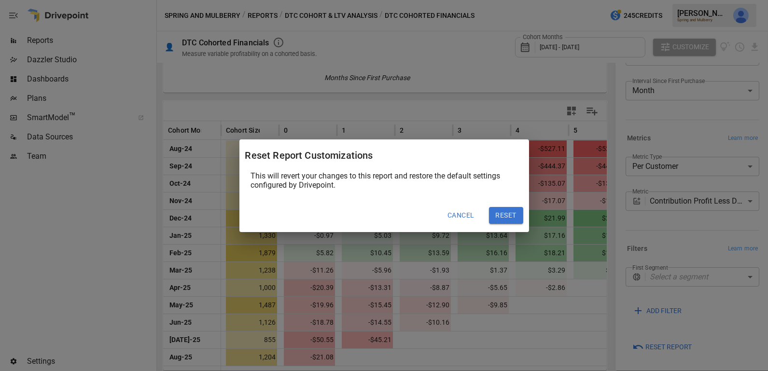
click at [503, 209] on button "Reset" at bounding box center [506, 215] width 34 height 17
type input "*********"
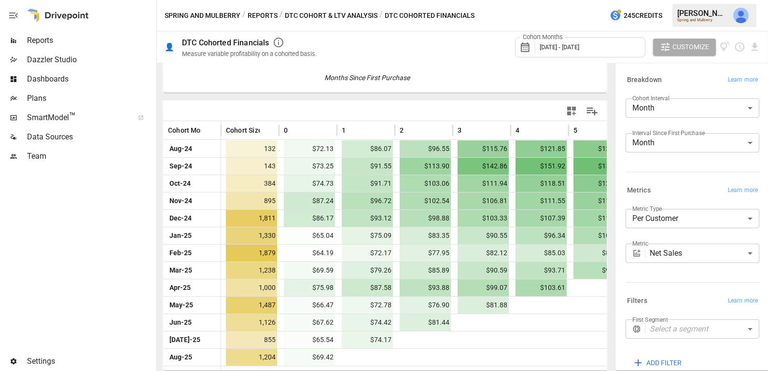
scroll to position [52, 0]
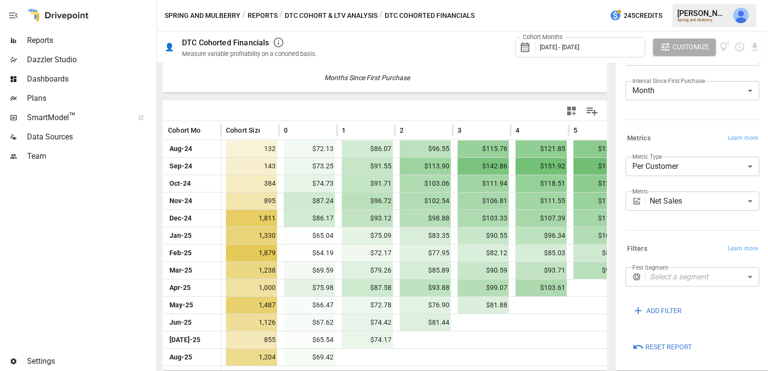
click at [711, 0] on body "Reports Dazzler Studio Dashboards Plans SmartModel ™ Data Sources Team Settings…" at bounding box center [384, 0] width 768 height 0
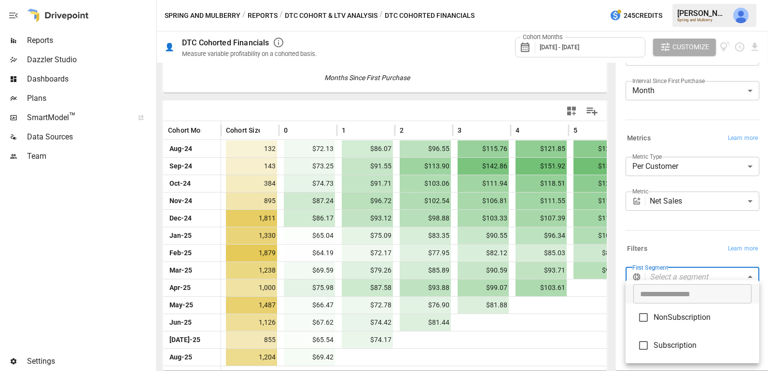
click at [689, 243] on div at bounding box center [384, 185] width 768 height 371
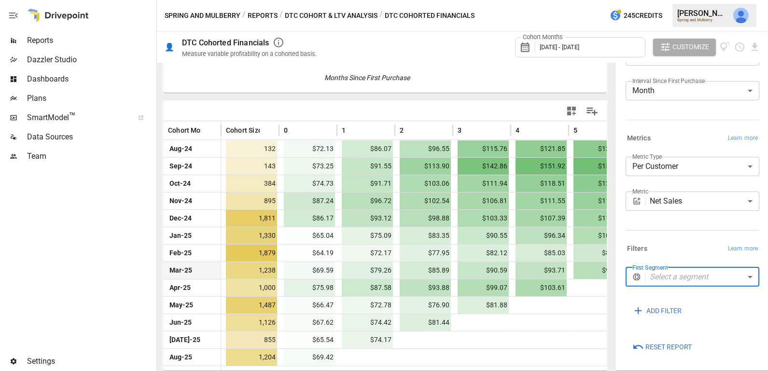
scroll to position [0, 0]
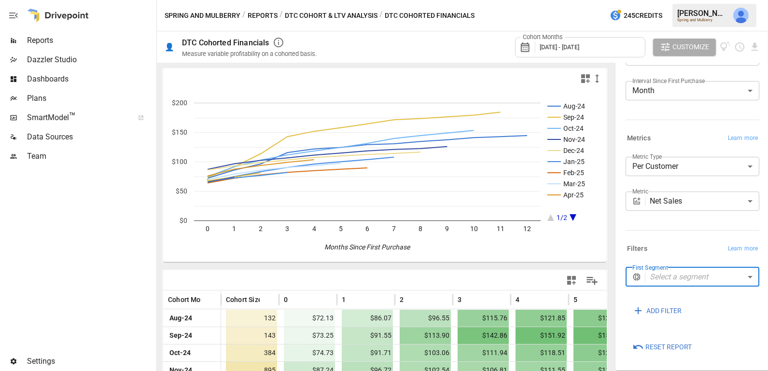
click at [337, 16] on button "DTC Cohort & LTV Analysis" at bounding box center [331, 16] width 93 height 12
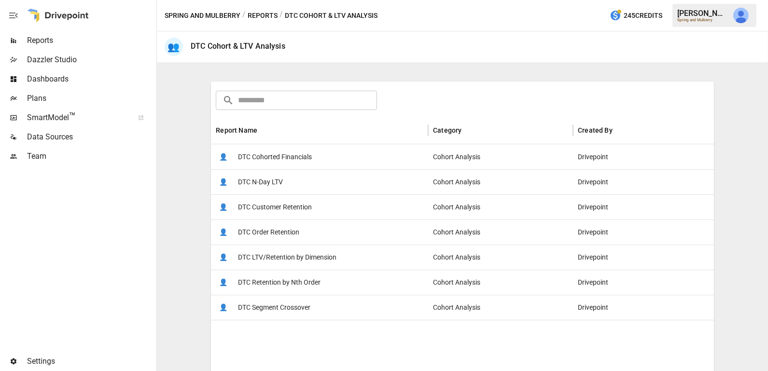
scroll to position [126, 0]
click at [317, 217] on div "👤 DTC Customer Retention" at bounding box center [319, 207] width 217 height 25
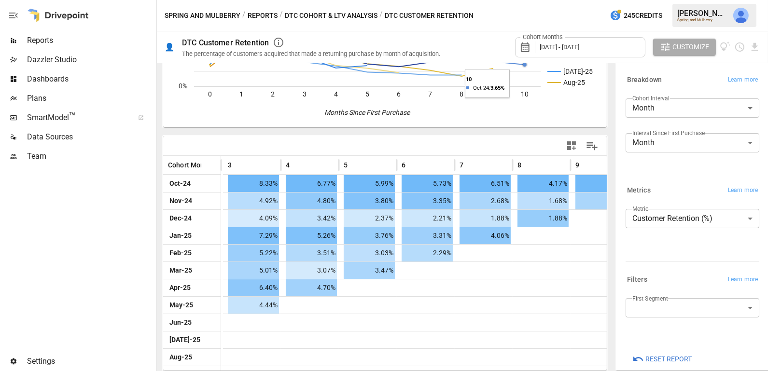
scroll to position [0, 247]
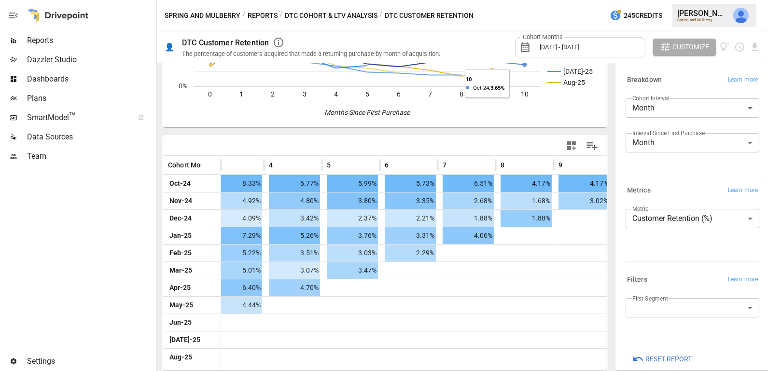
click at [658, 0] on body "Reports Dazzler Studio Dashboards Plans SmartModel ™ Data Sources Team Settings…" at bounding box center [384, 0] width 768 height 0
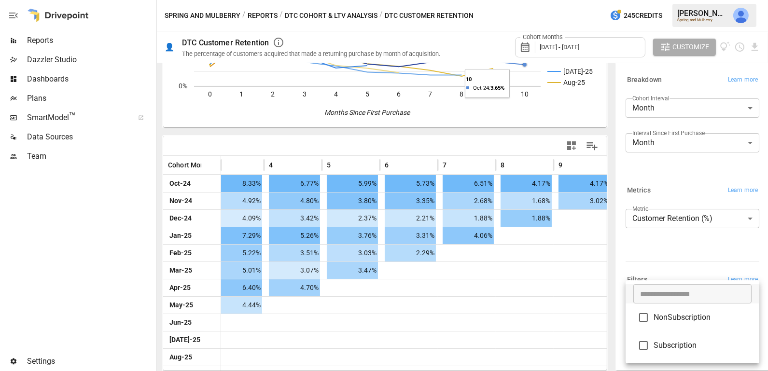
click at [663, 315] on span "NonSubscription" at bounding box center [703, 318] width 98 height 12
type input "**********"
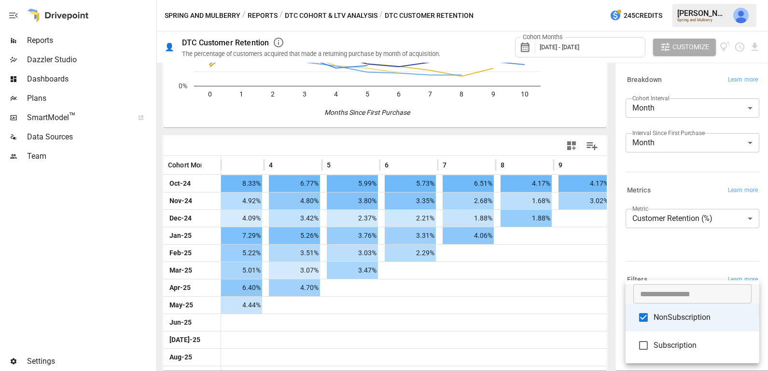
scroll to position [135, 0]
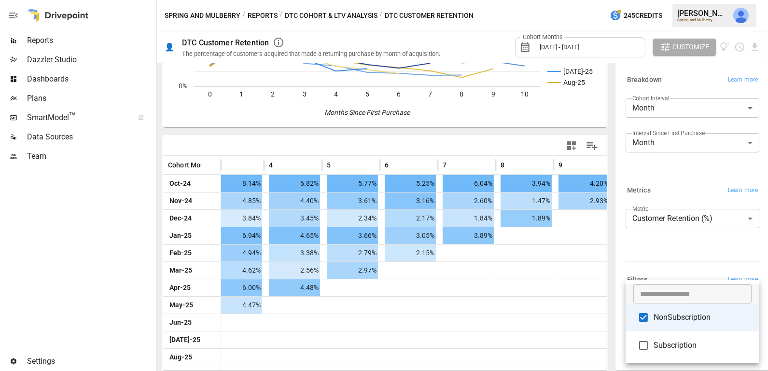
click at [323, 251] on div at bounding box center [384, 185] width 768 height 371
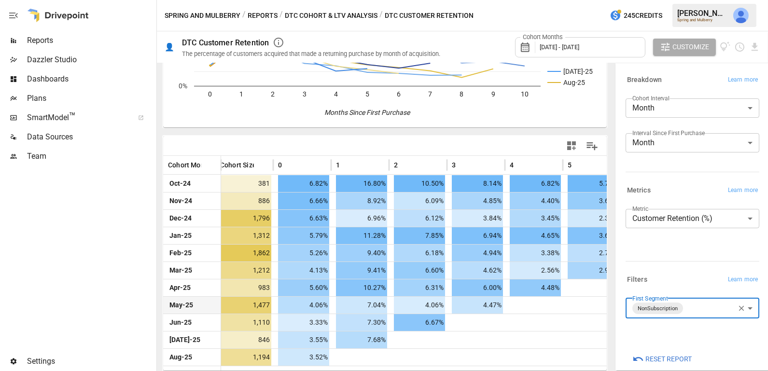
scroll to position [0, 0]
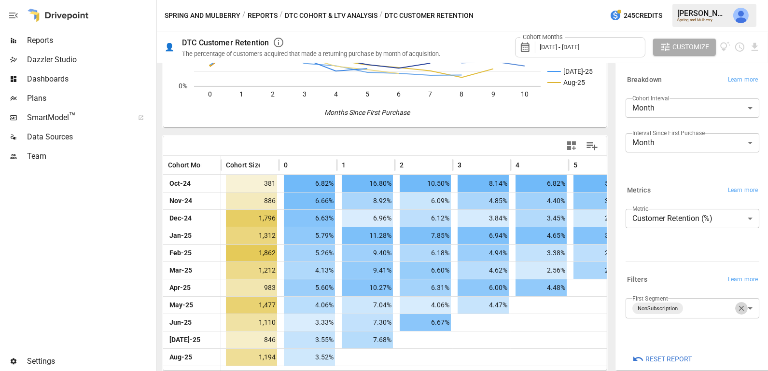
click at [742, 304] on icon "button" at bounding box center [741, 308] width 9 height 9
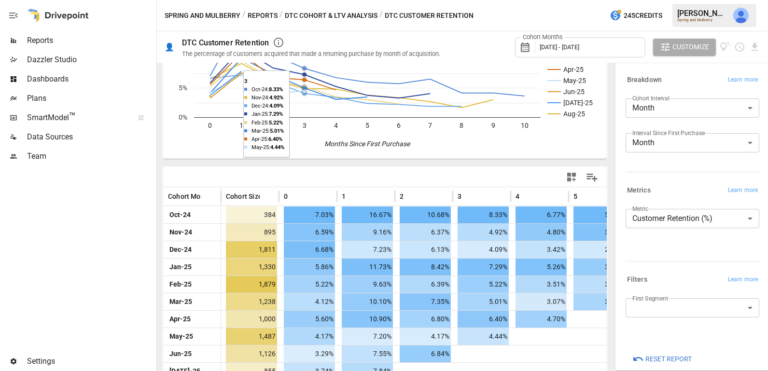
click at [311, 14] on button "DTC Cohort & LTV Analysis" at bounding box center [331, 16] width 93 height 12
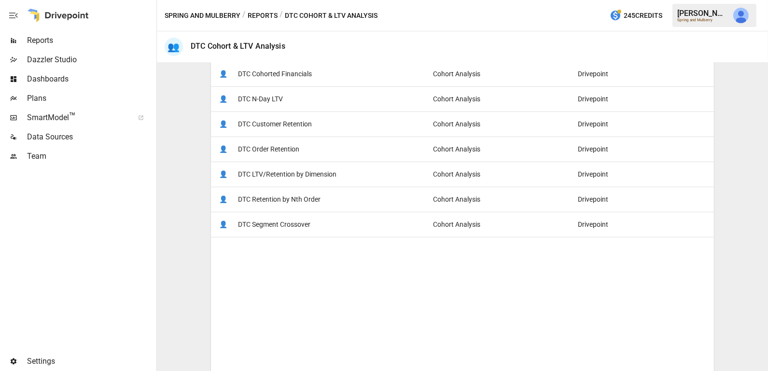
scroll to position [210, 0]
click at [311, 207] on span "DTC Retention by Nth Order" at bounding box center [279, 200] width 83 height 25
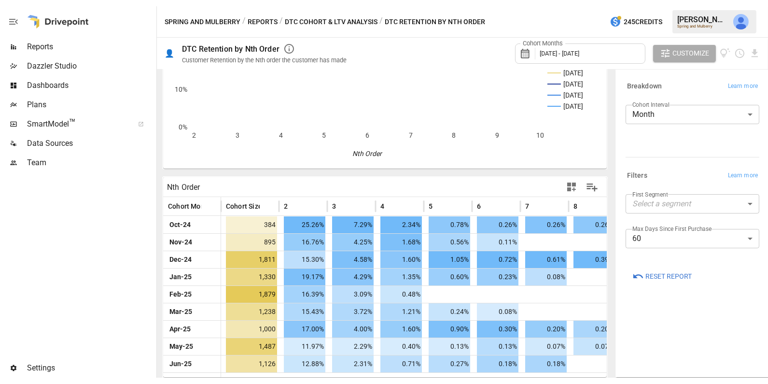
scroll to position [87, 0]
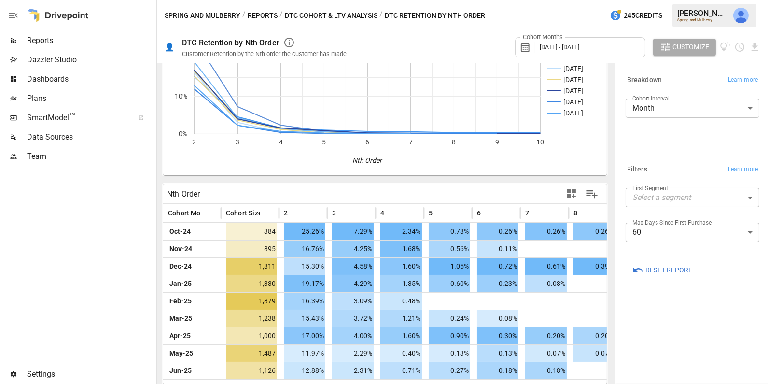
click at [681, 268] on span "Reset Report" at bounding box center [668, 270] width 46 height 12
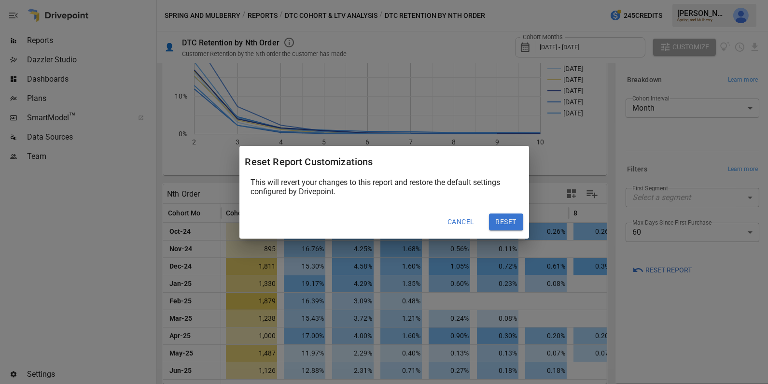
click at [498, 219] on button "Reset" at bounding box center [506, 221] width 34 height 17
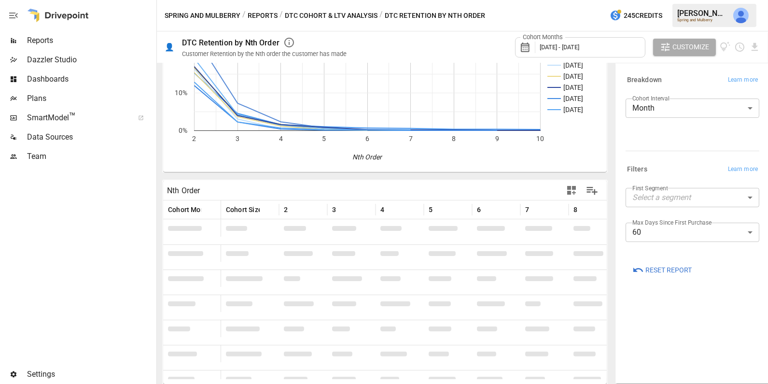
scroll to position [90, 0]
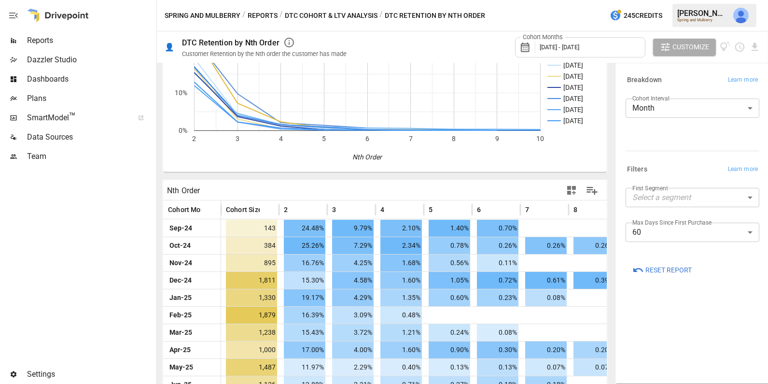
click at [311, 12] on button "DTC Cohort & LTV Analysis" at bounding box center [331, 16] width 93 height 12
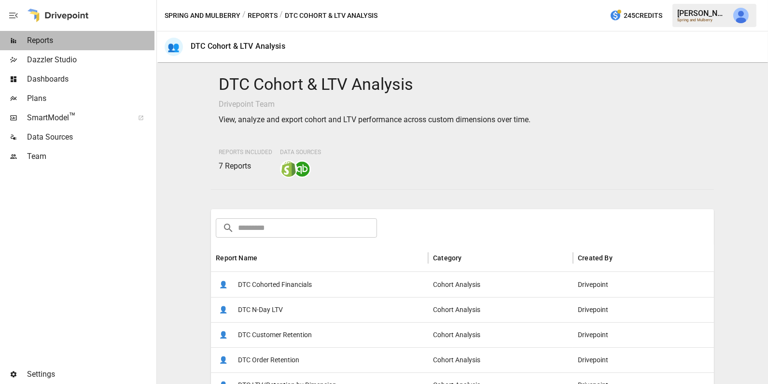
click at [84, 31] on div "Reports" at bounding box center [77, 40] width 154 height 19
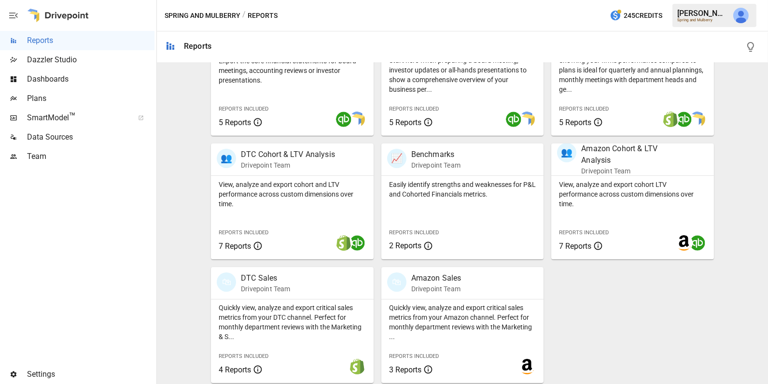
scroll to position [240, 0]
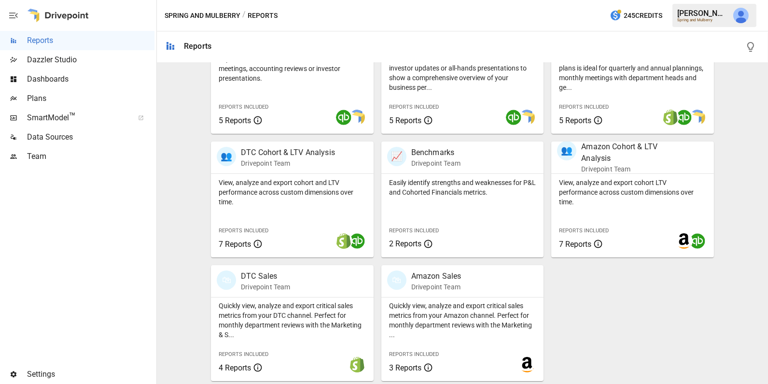
click at [50, 138] on span "Data Sources" at bounding box center [90, 137] width 127 height 12
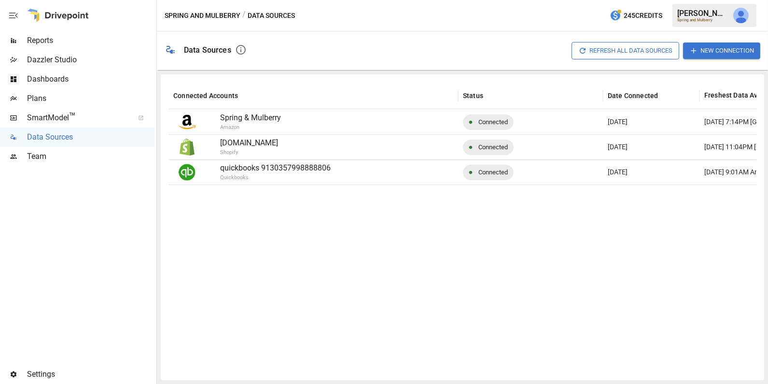
click at [60, 42] on span "Reports" at bounding box center [90, 41] width 127 height 12
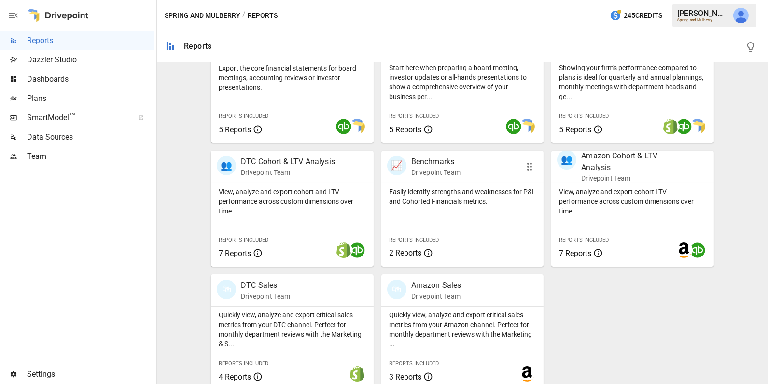
scroll to position [240, 0]
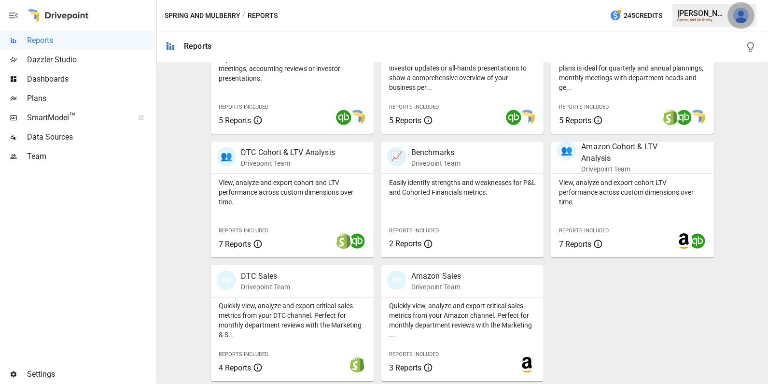
click at [739, 26] on button "button" at bounding box center [740, 15] width 27 height 27
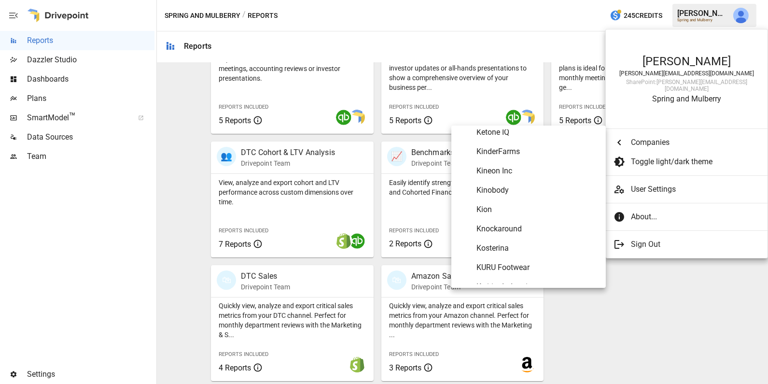
scroll to position [2906, 0]
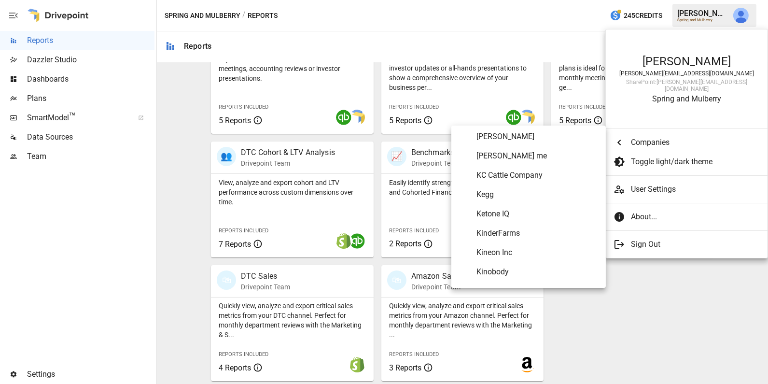
click at [514, 230] on span "KinderFarms" at bounding box center [537, 233] width 122 height 12
